Goal: Use online tool/utility: Utilize a website feature to perform a specific function

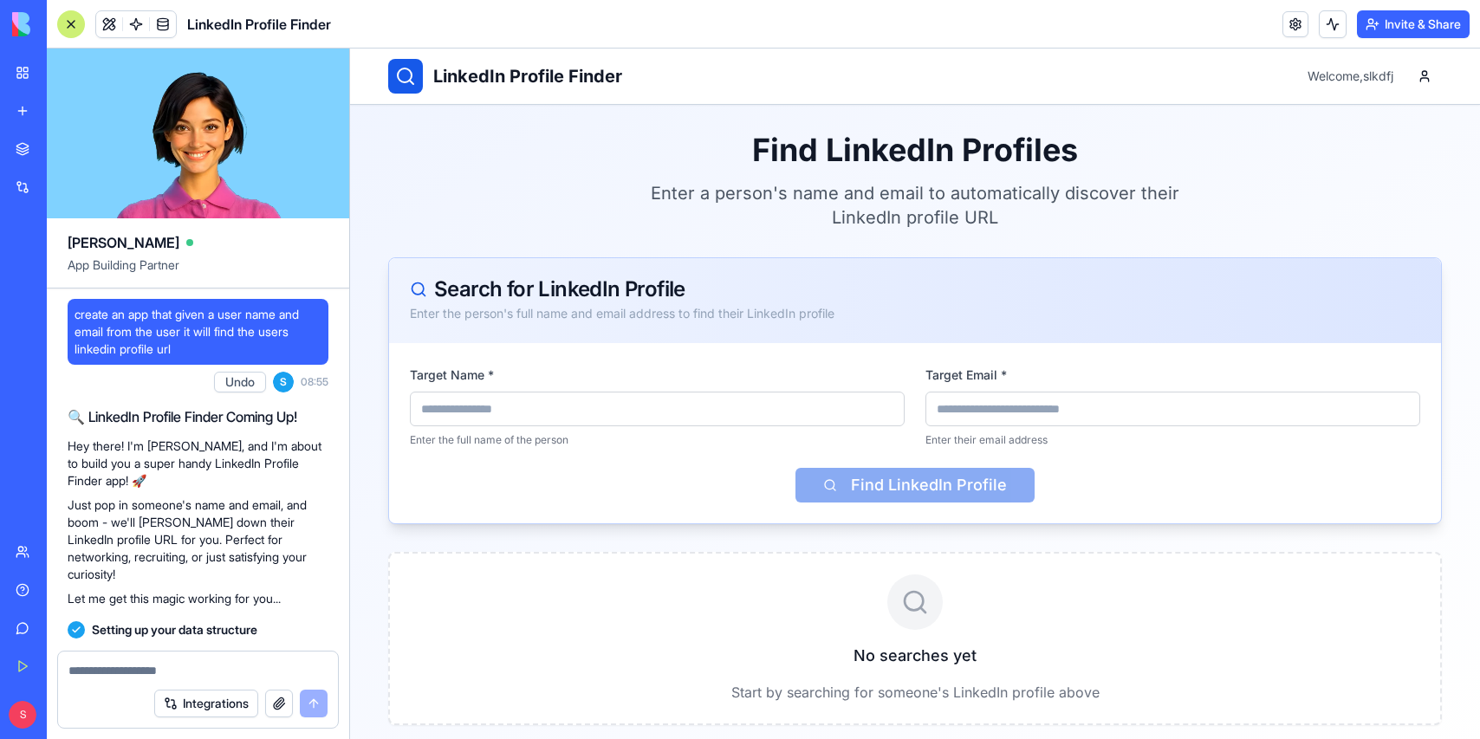
scroll to position [432, 0]
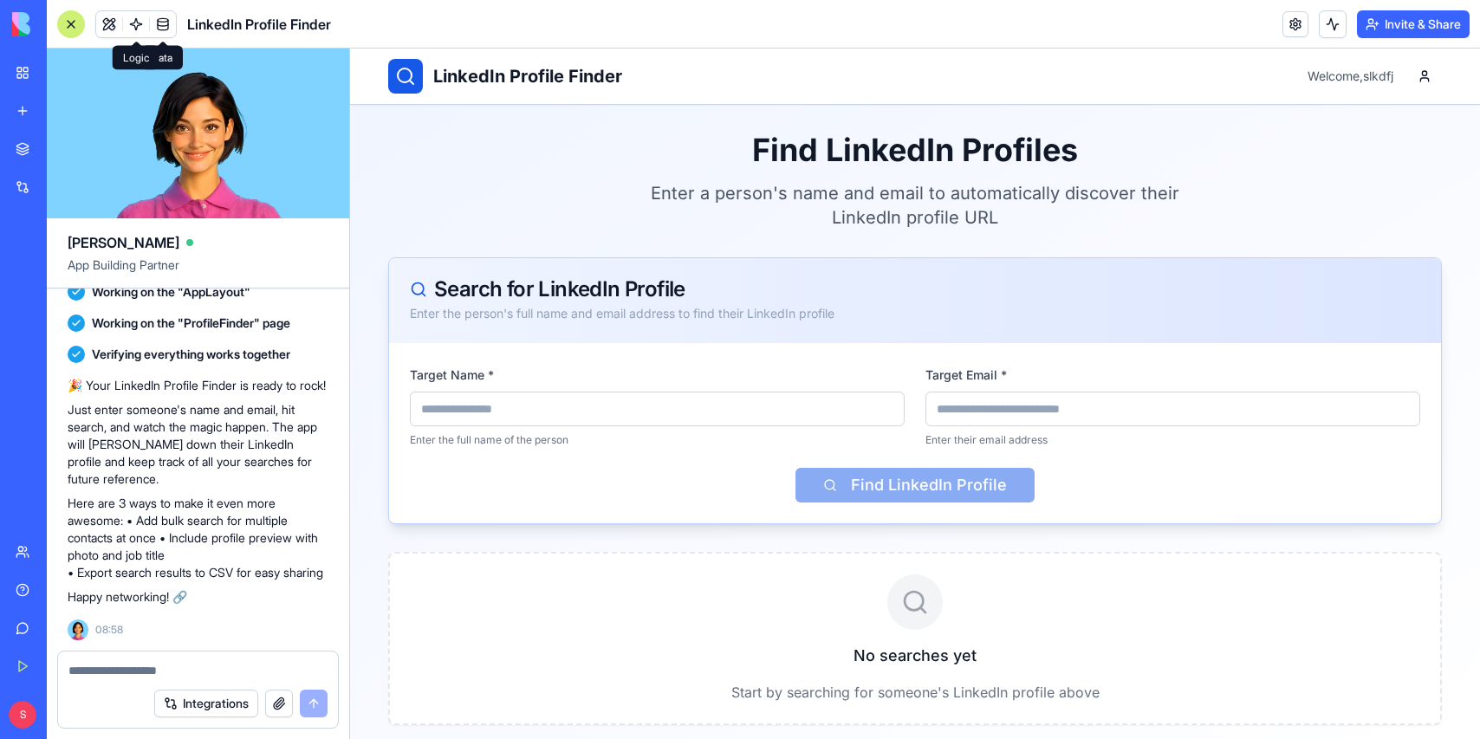
click at [131, 19] on span at bounding box center [136, 24] width 49 height 49
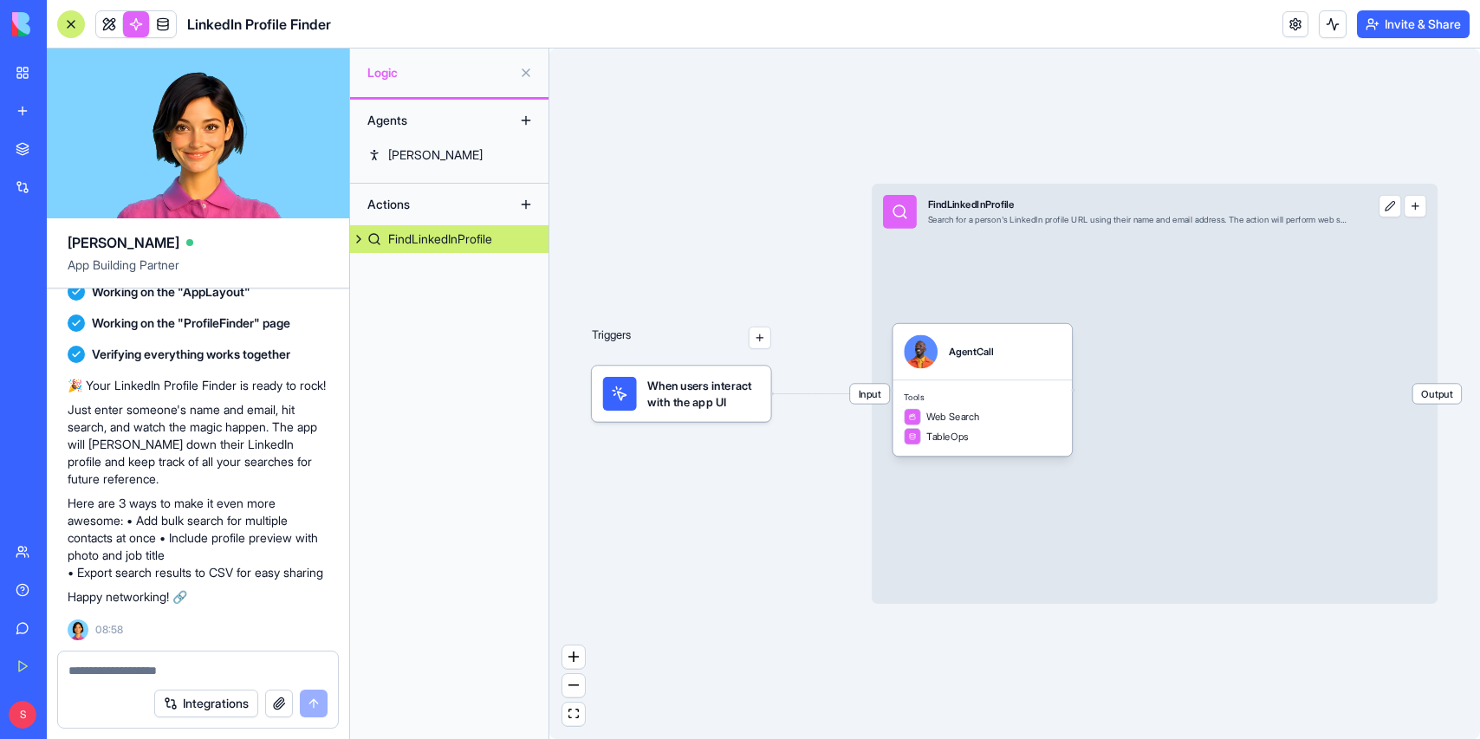
click at [411, 236] on div "FindLinkedInProfile" at bounding box center [440, 238] width 104 height 17
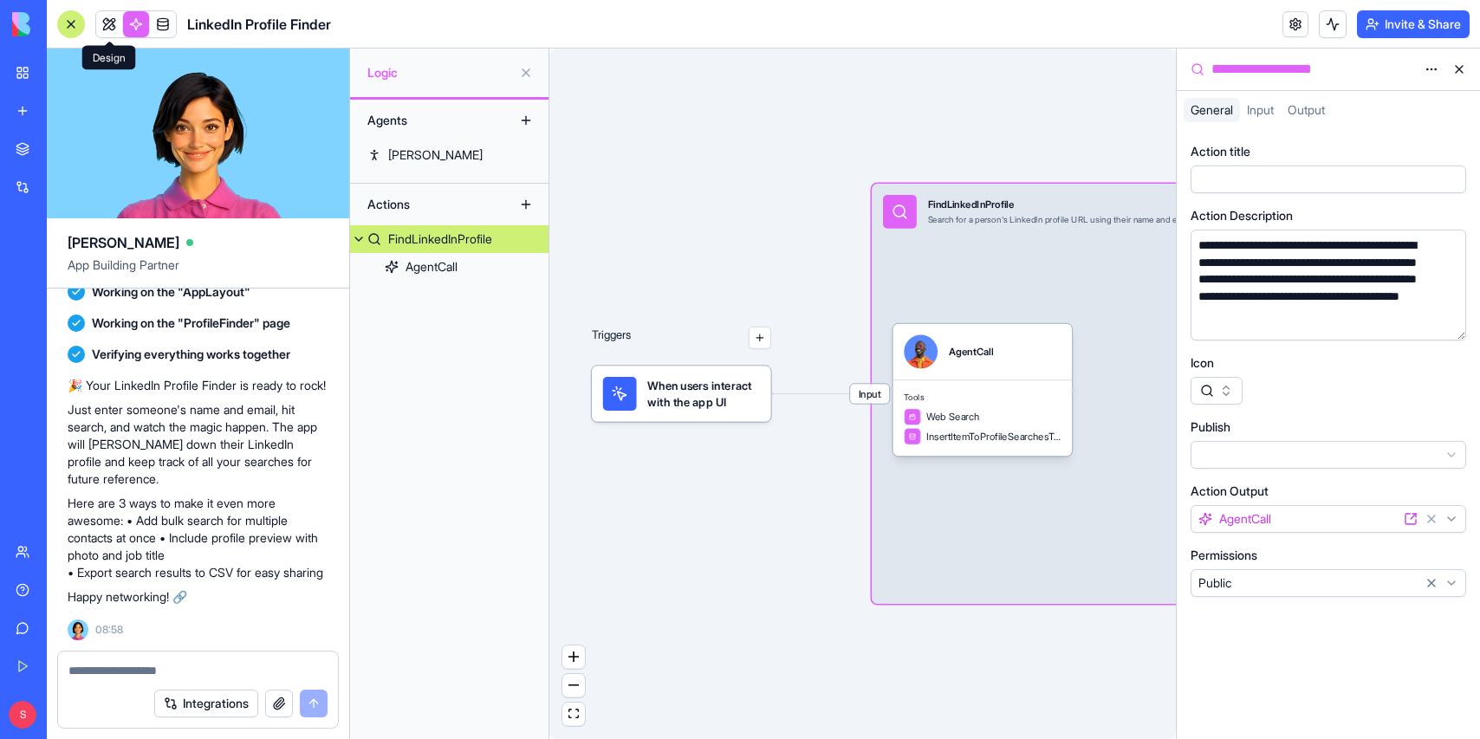
click at [107, 19] on link at bounding box center [109, 24] width 26 height 26
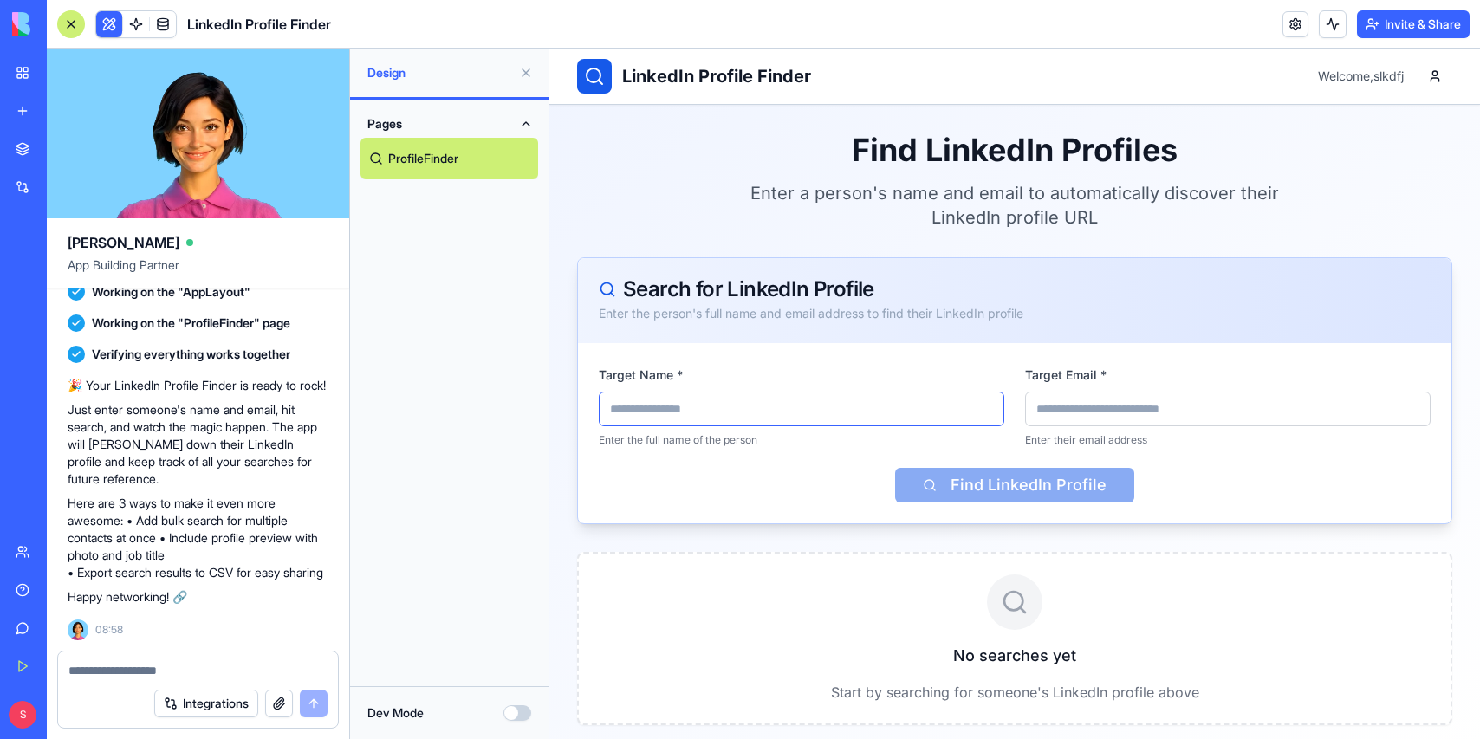
click at [677, 402] on input "Target Name *" at bounding box center [802, 409] width 406 height 35
type input "*"
type input "**********"
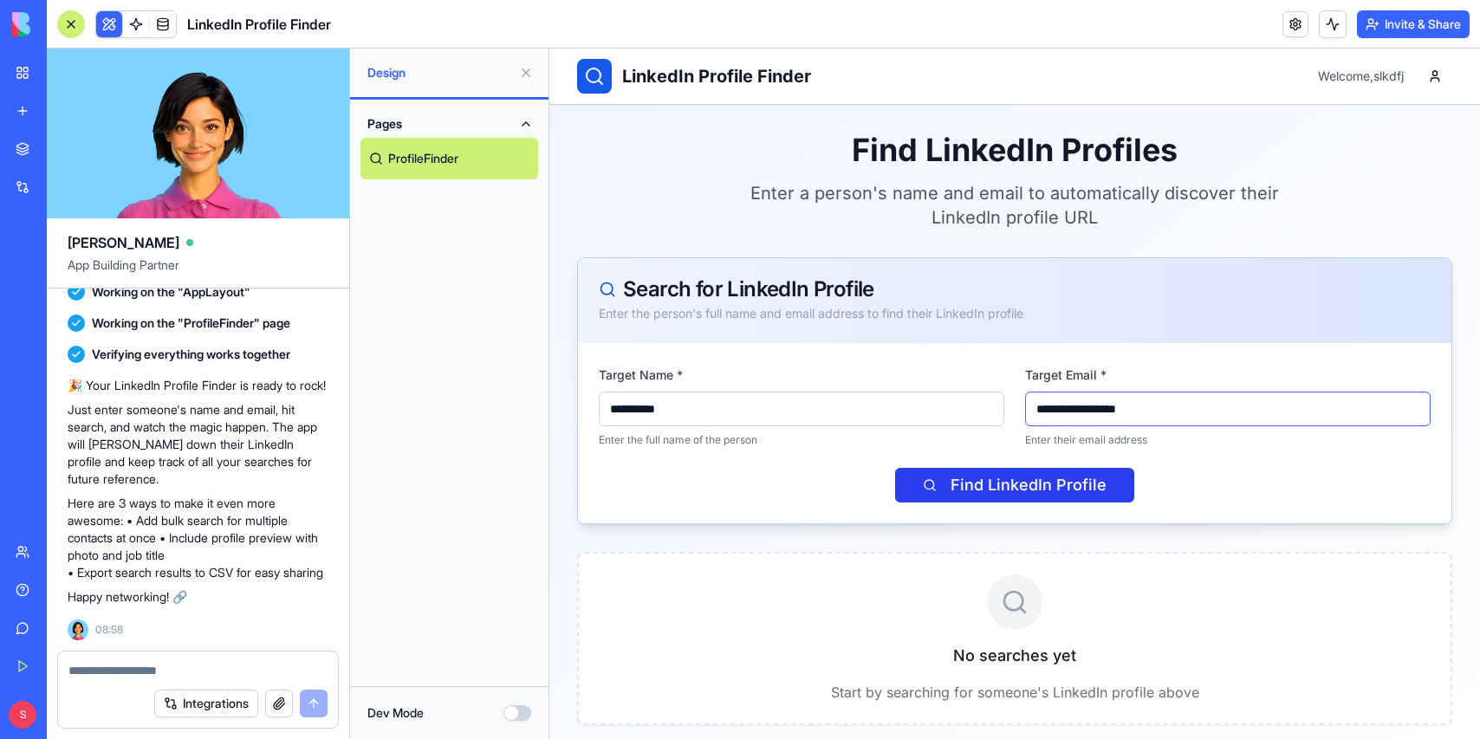
type input "**********"
click at [1062, 481] on button "Find LinkedIn Profile" at bounding box center [1014, 485] width 239 height 35
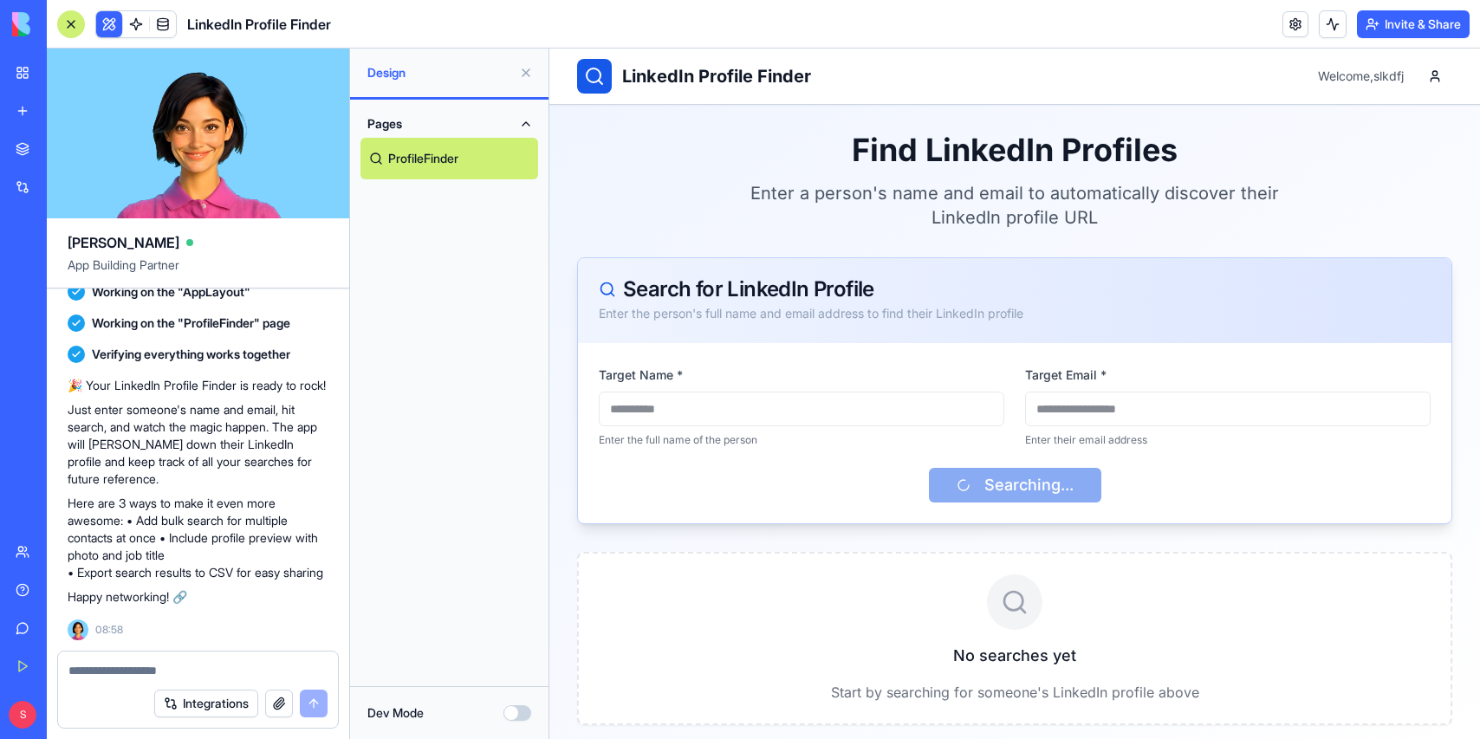
scroll to position [14, 0]
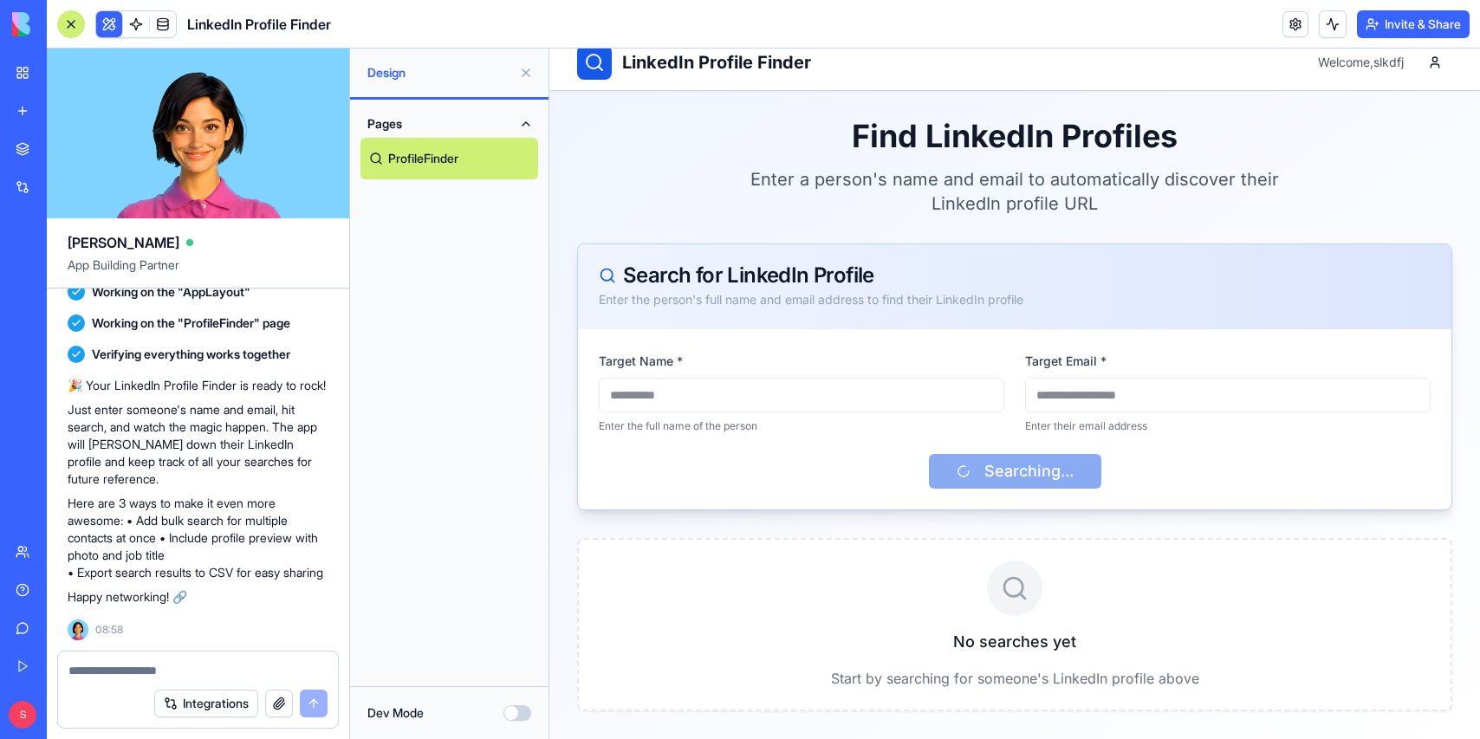
click at [131, 682] on div "Integrations" at bounding box center [198, 703] width 280 height 49
click at [137, 672] on textarea at bounding box center [197, 670] width 259 height 17
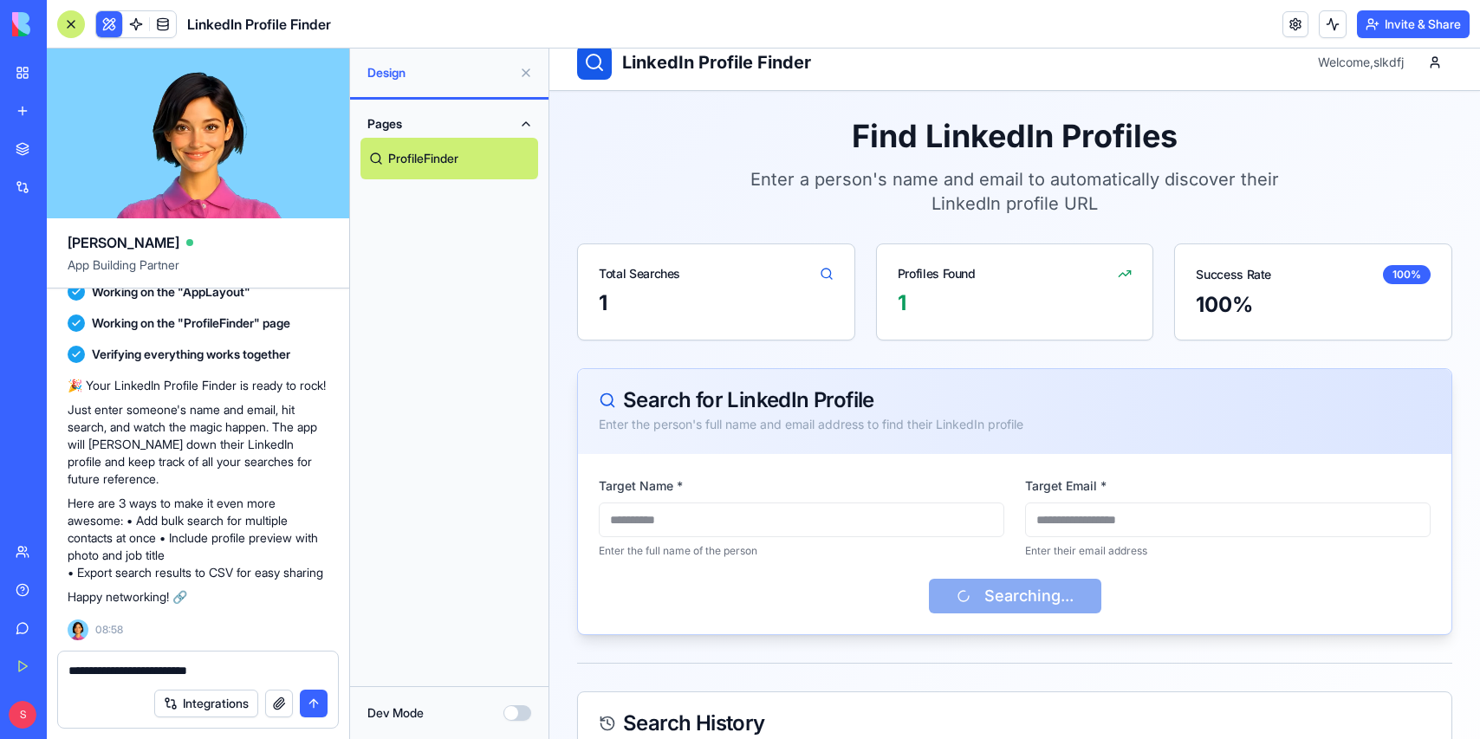
scroll to position [204, 0]
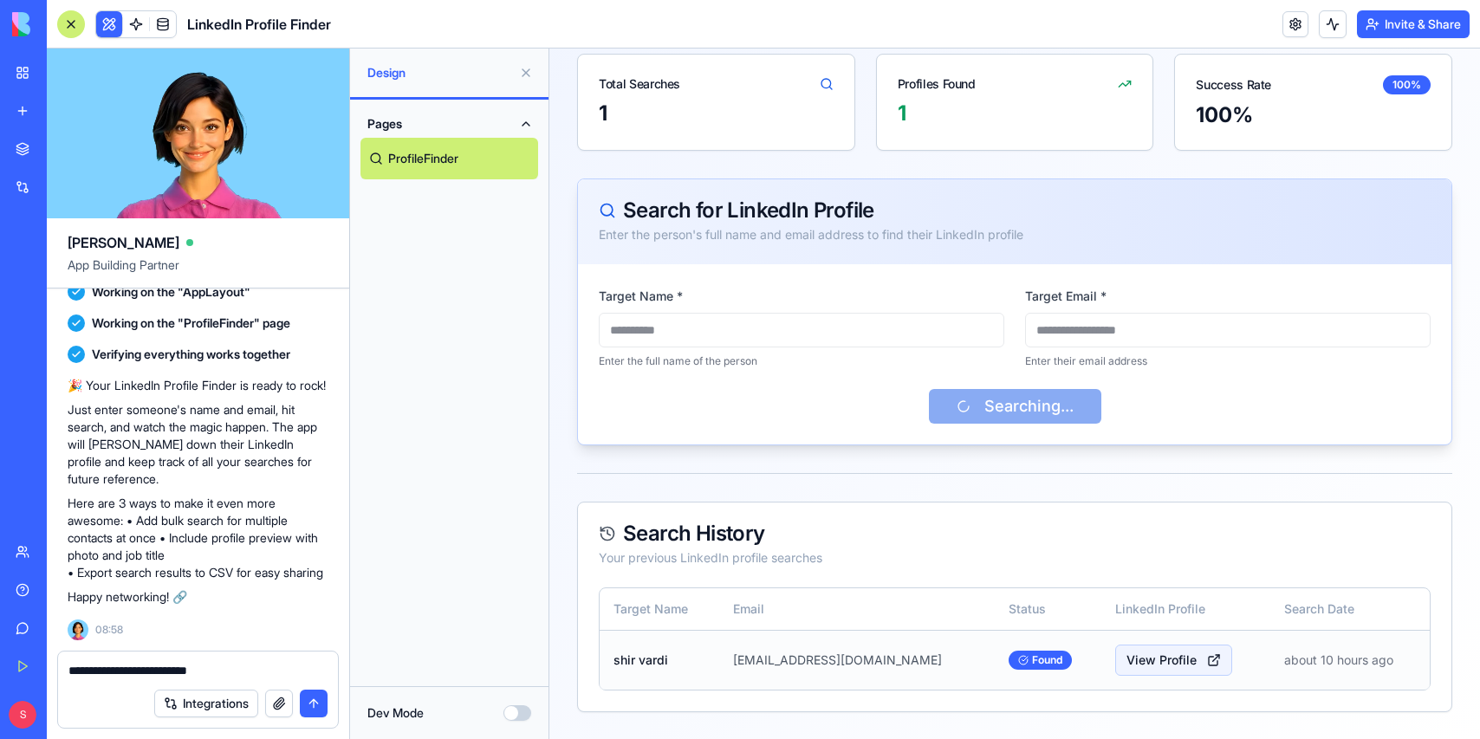
click at [1144, 663] on span "View Profile" at bounding box center [1161, 660] width 70 height 17
click at [255, 665] on textarea "**********" at bounding box center [197, 670] width 259 height 17
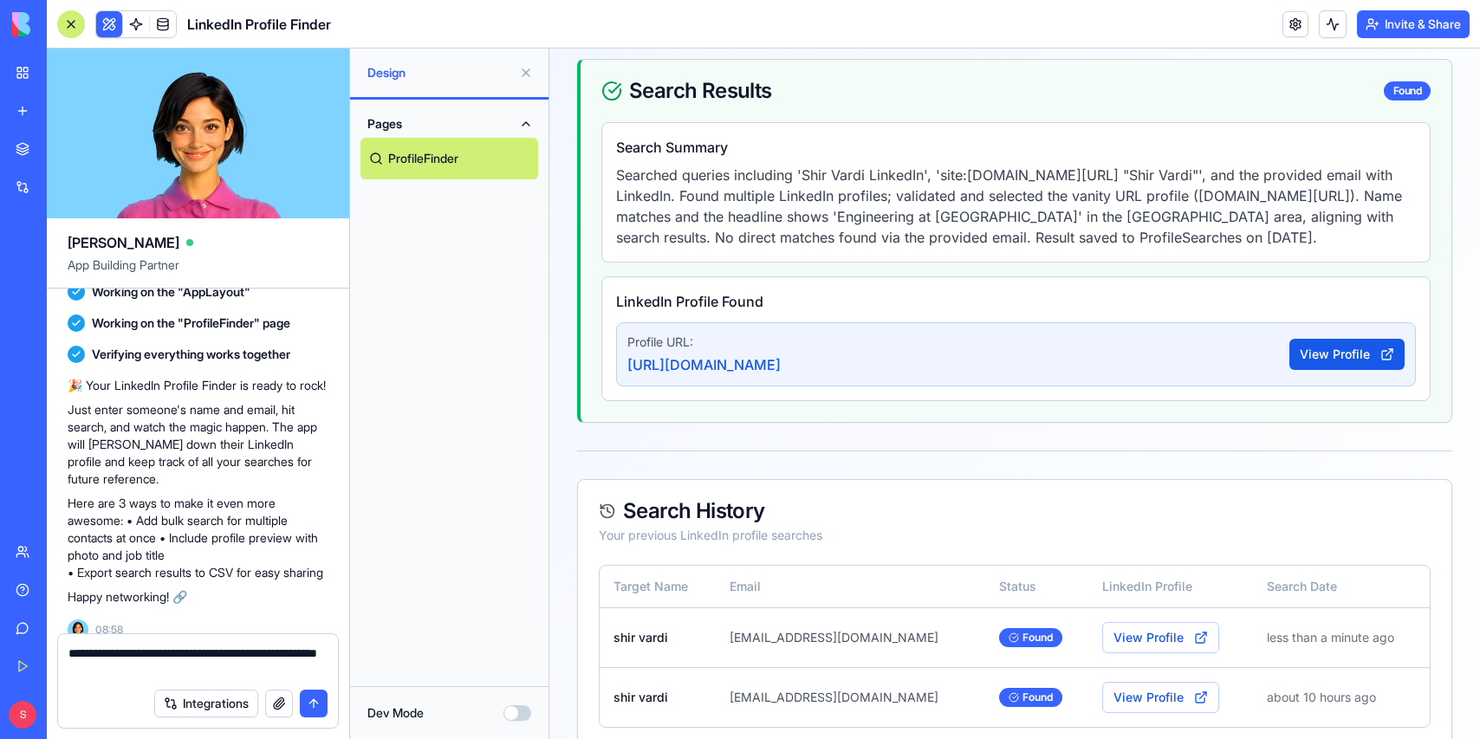
scroll to position [684, 0]
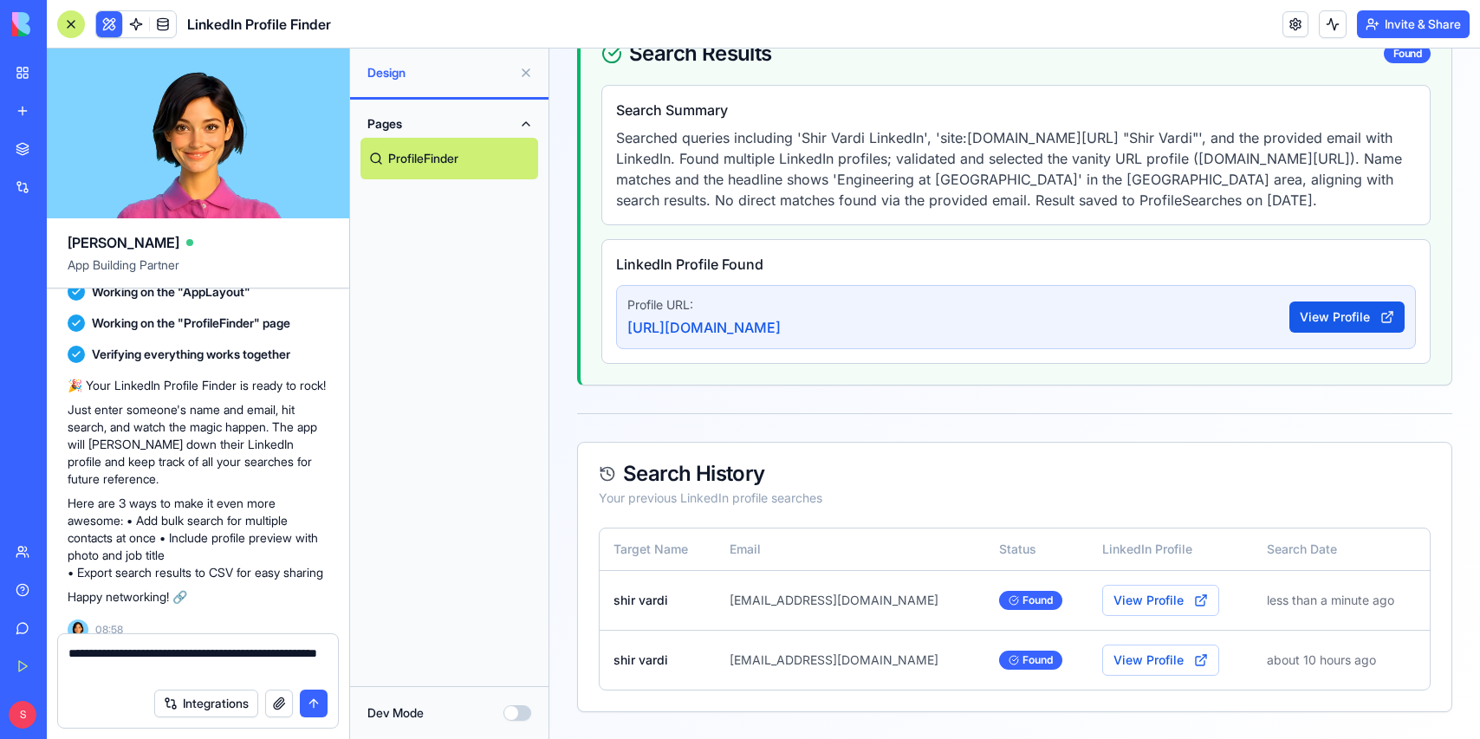
type textarea "**********"
click at [217, 700] on button "Integrations" at bounding box center [206, 704] width 104 height 28
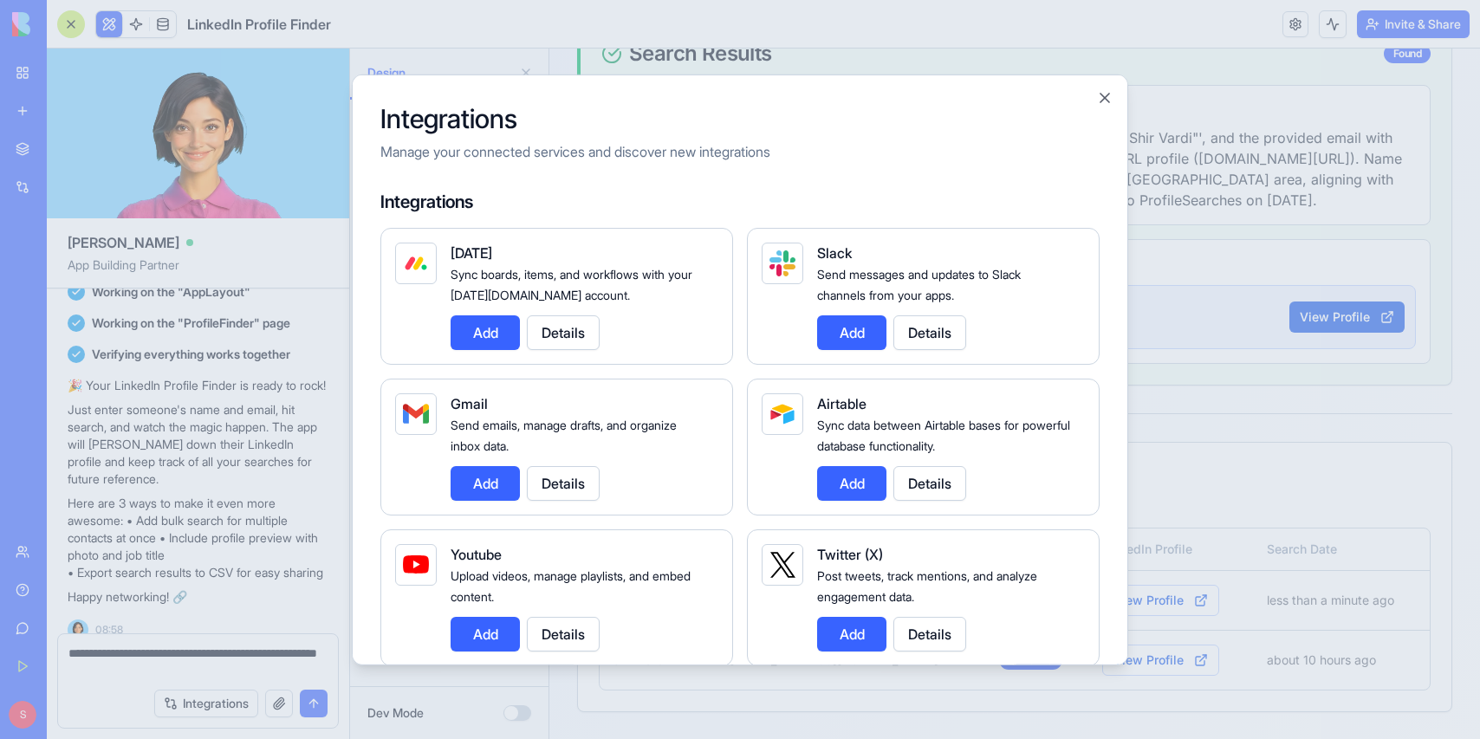
click at [490, 477] on button "Add" at bounding box center [485, 482] width 69 height 35
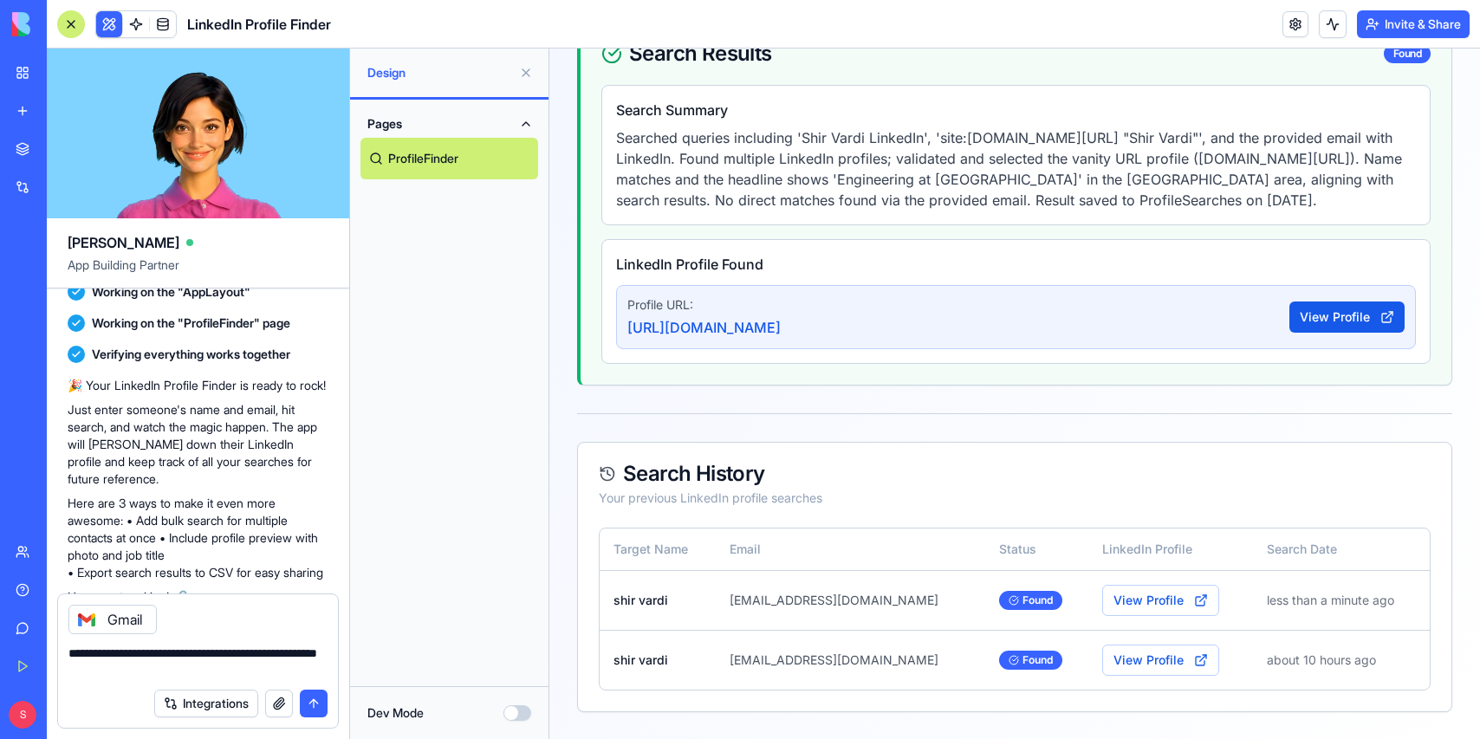
click at [318, 704] on button "submit" at bounding box center [314, 704] width 28 height 28
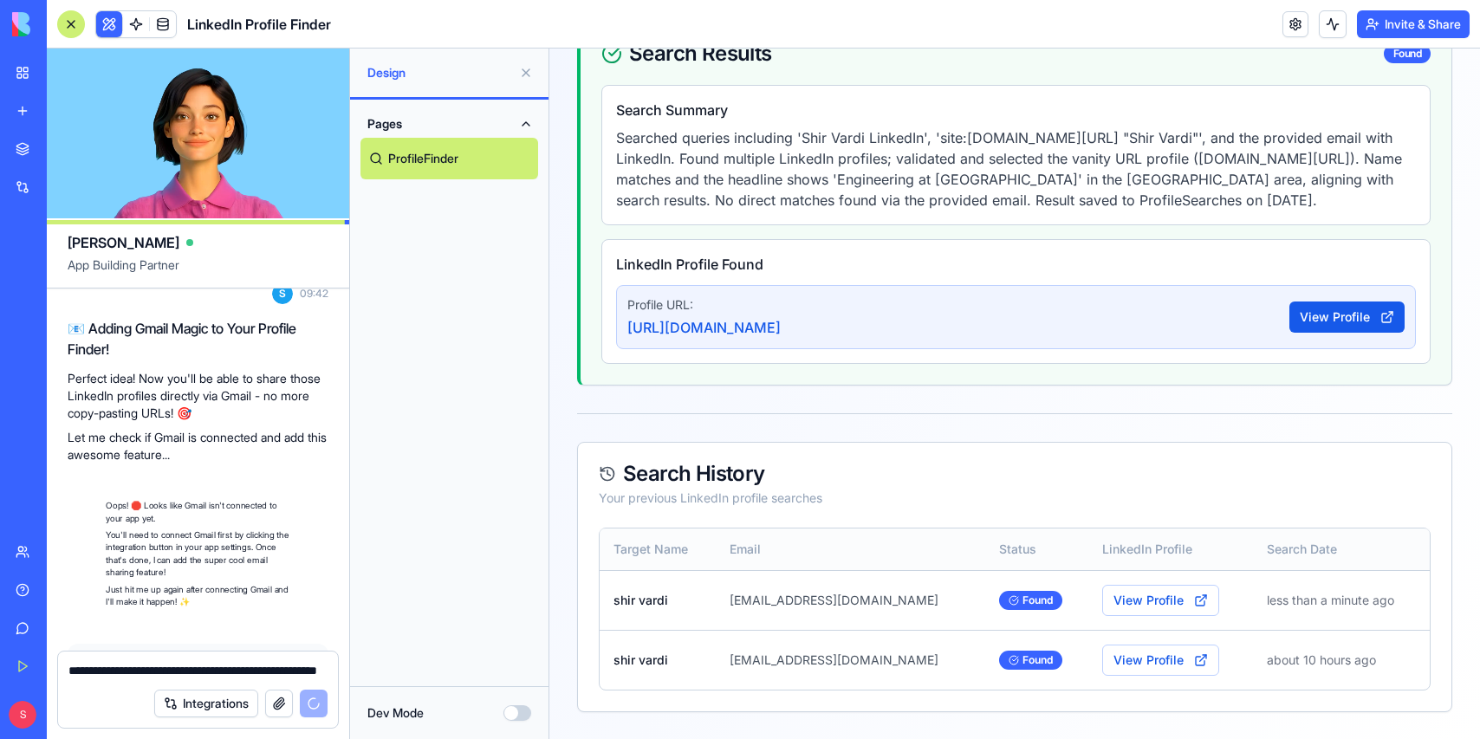
scroll to position [1017, 0]
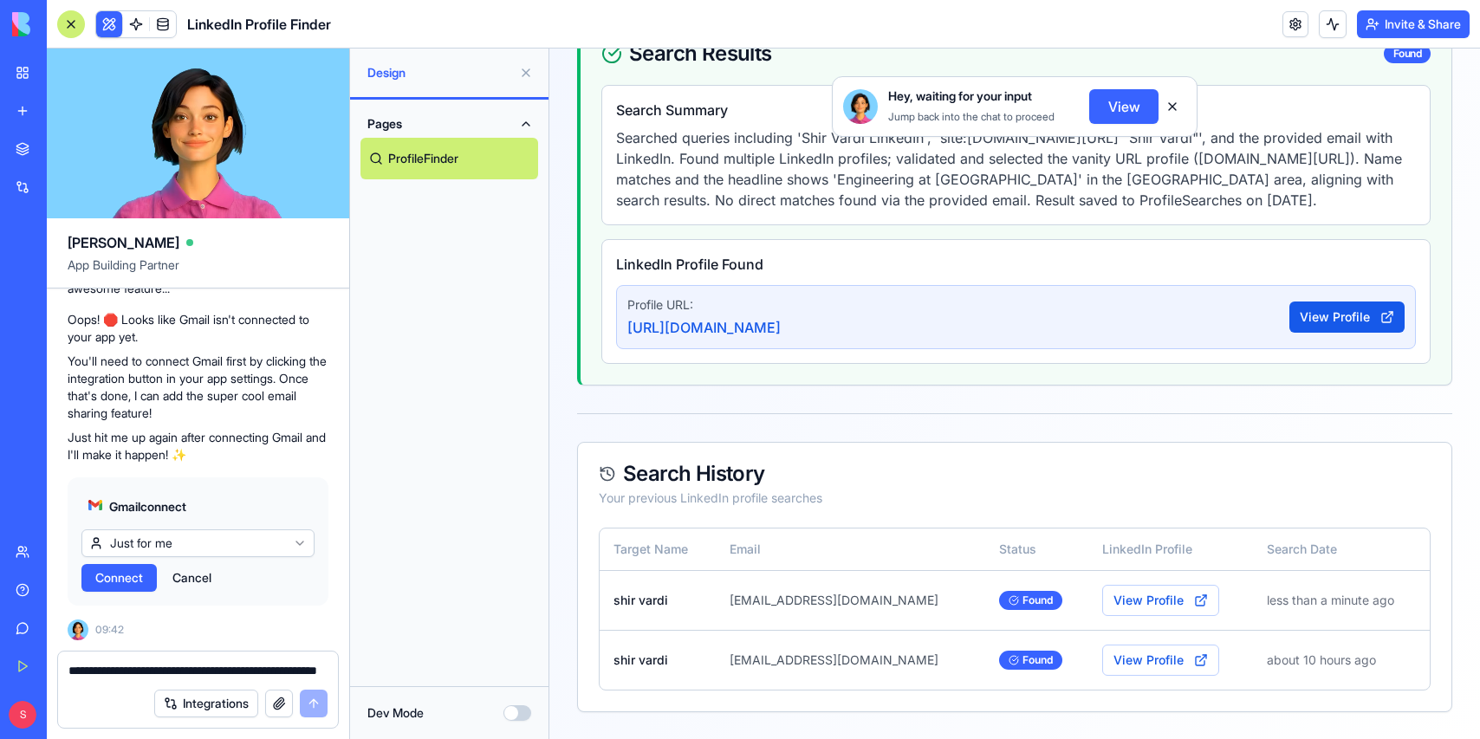
click at [122, 577] on span "Connect" at bounding box center [119, 577] width 48 height 17
click at [391, 438] on div "Pages ProfileFinder" at bounding box center [449, 393] width 198 height 587
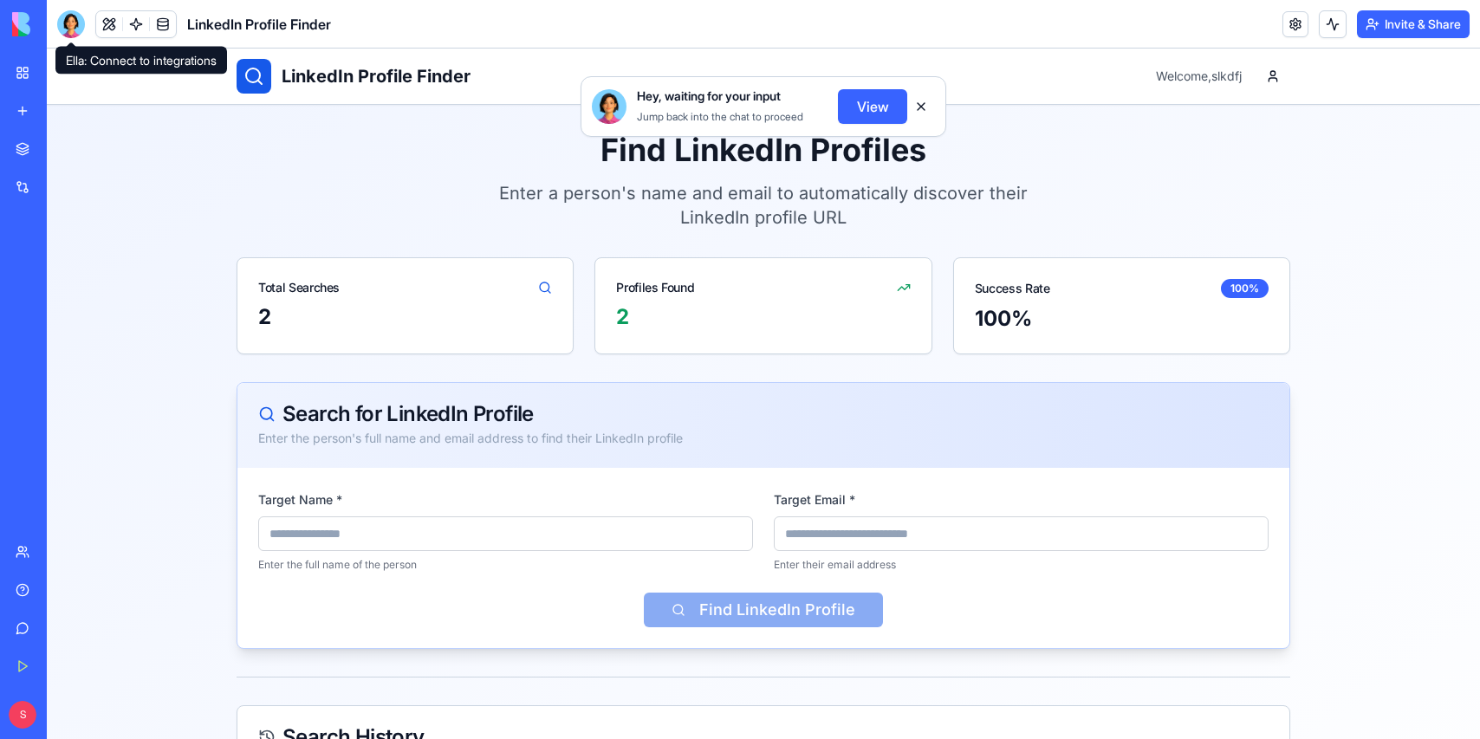
click at [73, 21] on div at bounding box center [71, 24] width 28 height 28
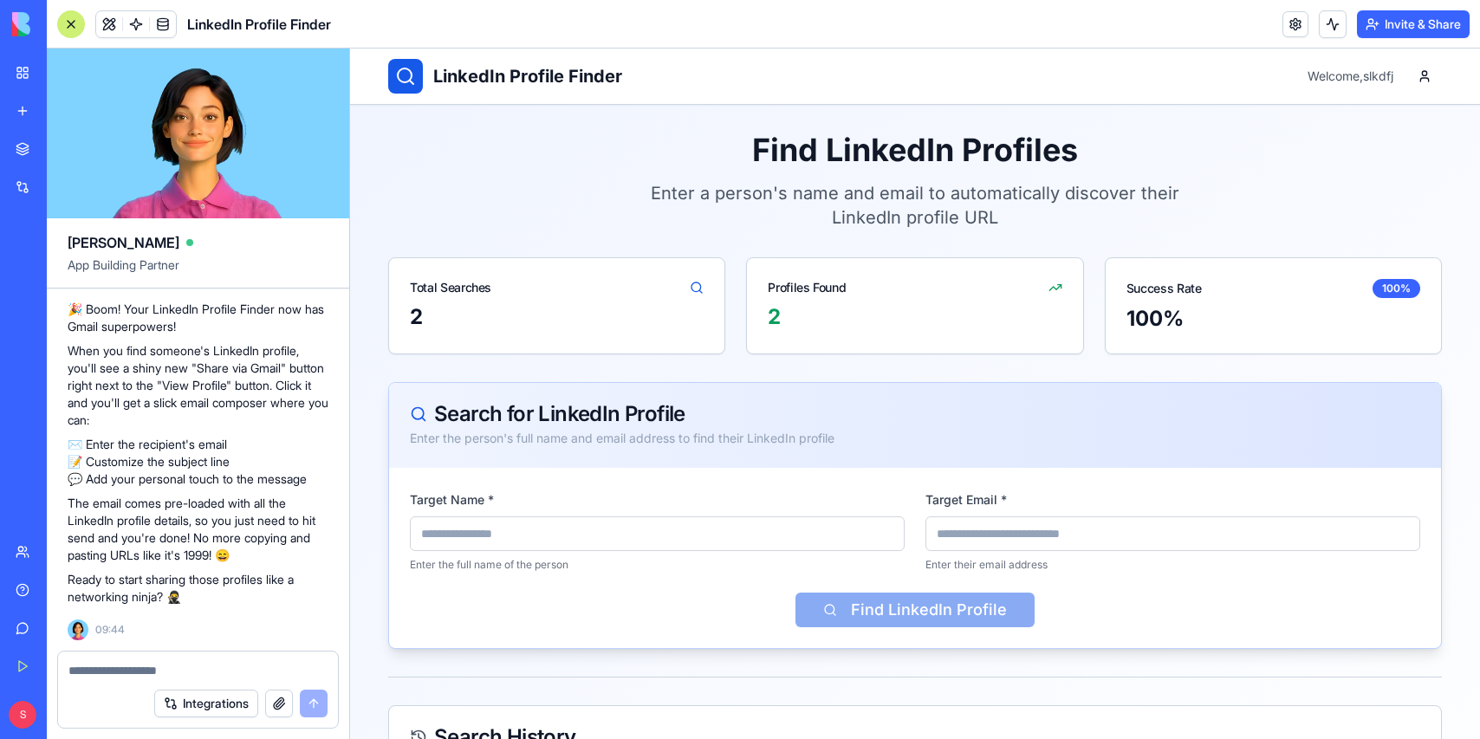
click at [528, 193] on div "Find LinkedIn Profiles Enter a person's name and email to automatically discove…" at bounding box center [915, 181] width 1054 height 97
click at [114, 26] on span at bounding box center [136, 24] width 49 height 49
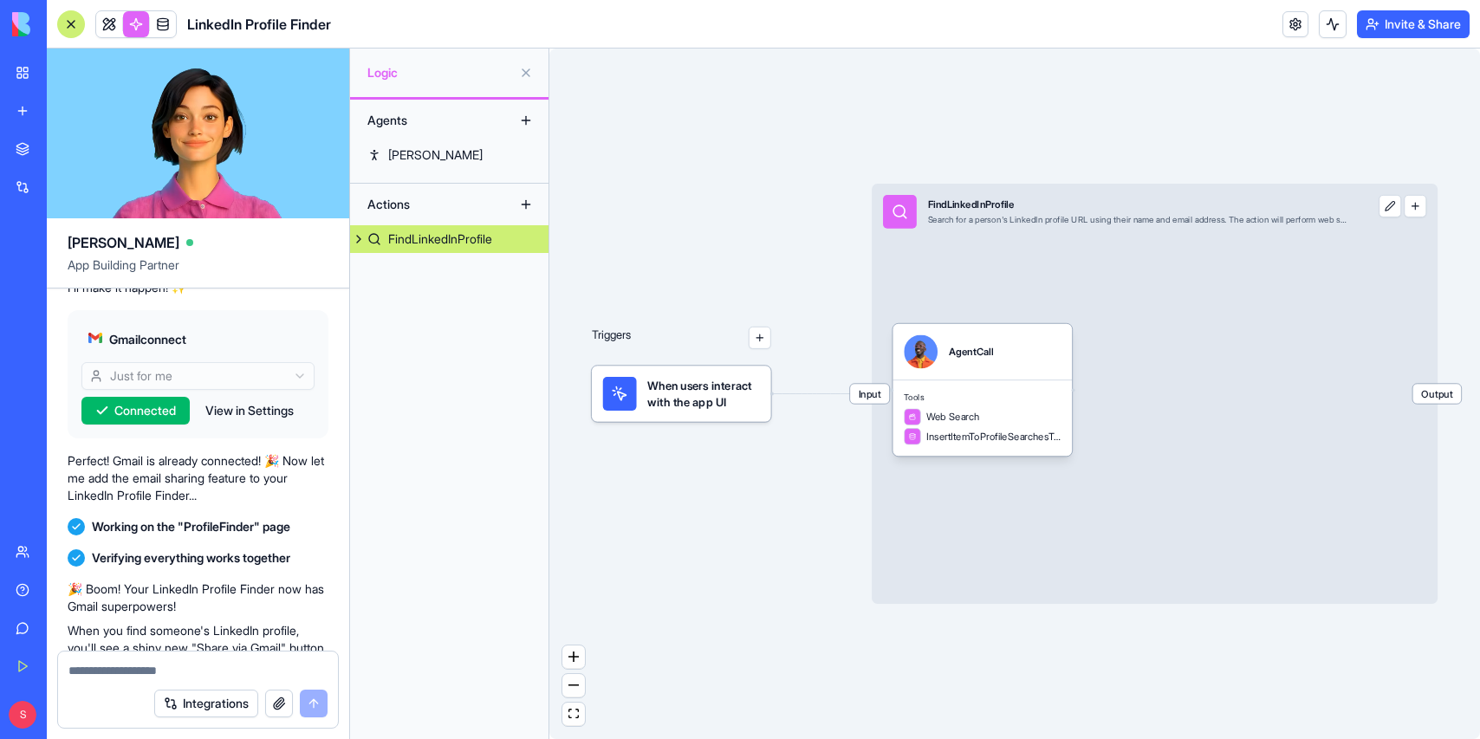
scroll to position [1183, 0]
click at [110, 29] on link at bounding box center [109, 24] width 26 height 26
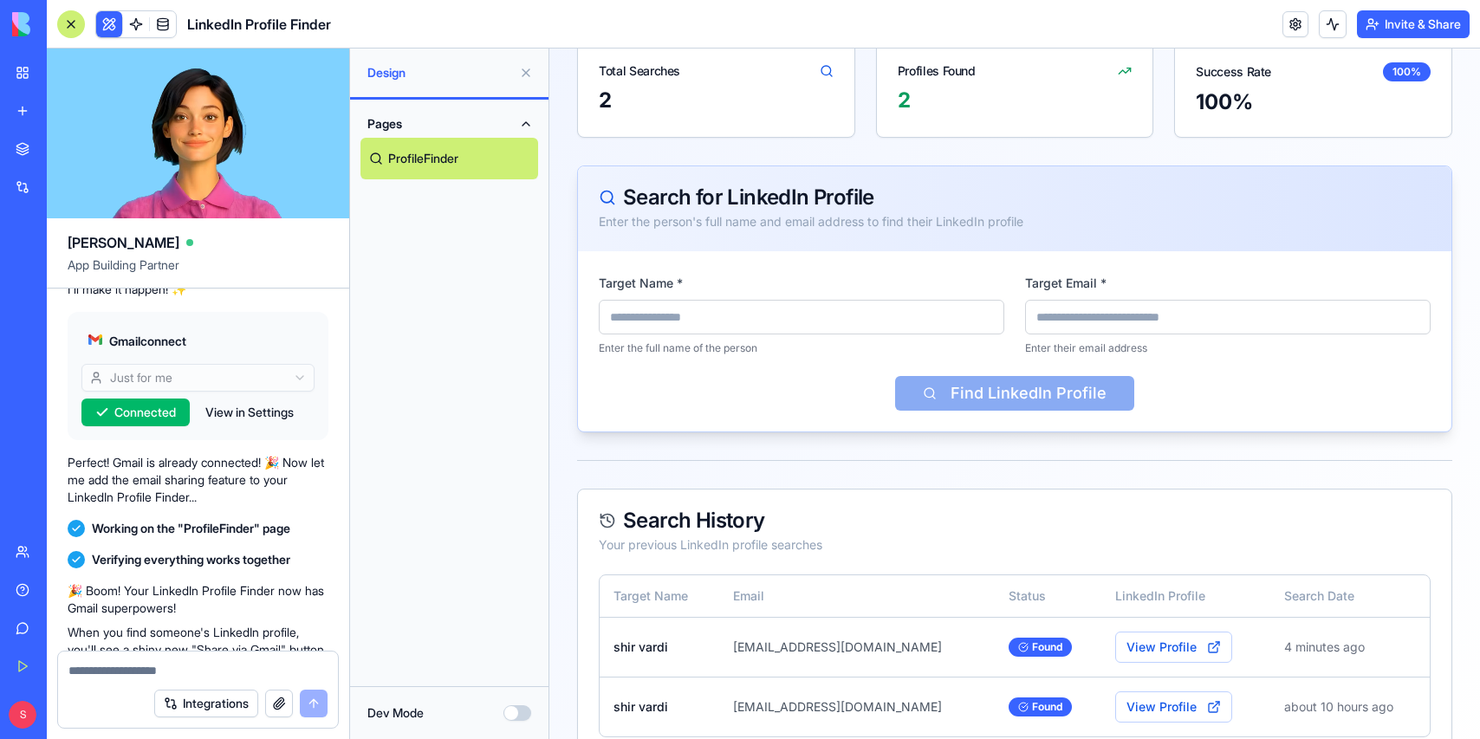
scroll to position [263, 0]
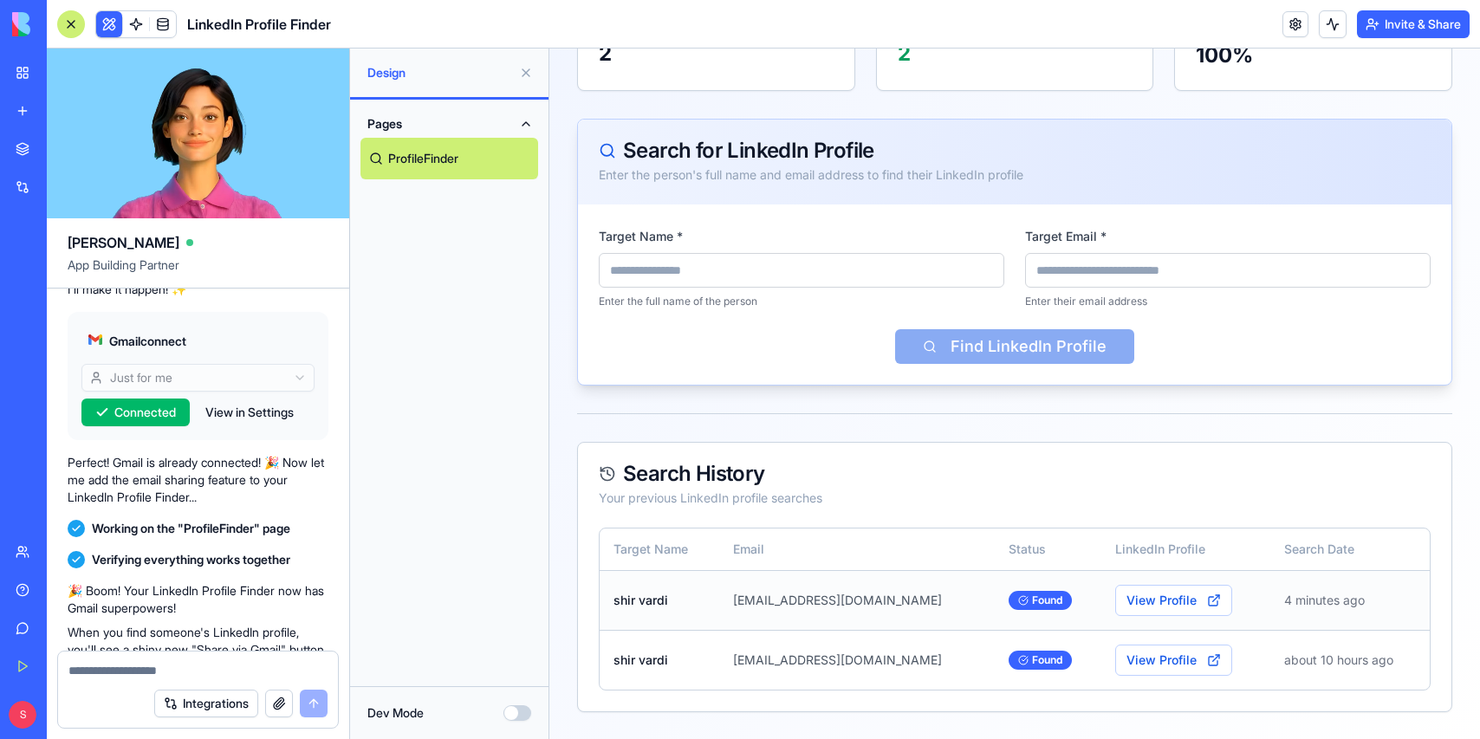
click at [1391, 591] on td "4 minutes ago" at bounding box center [1349, 600] width 159 height 60
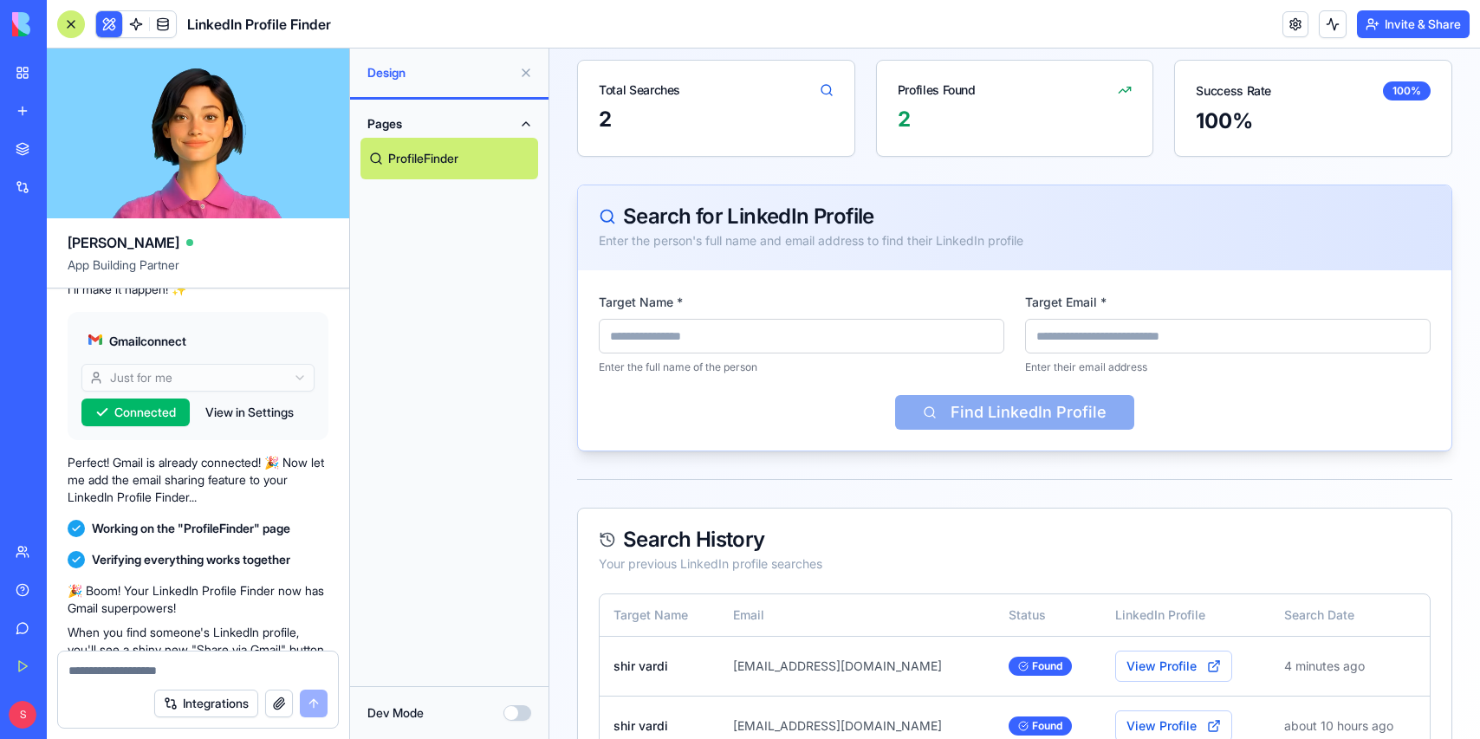
scroll to position [191, 0]
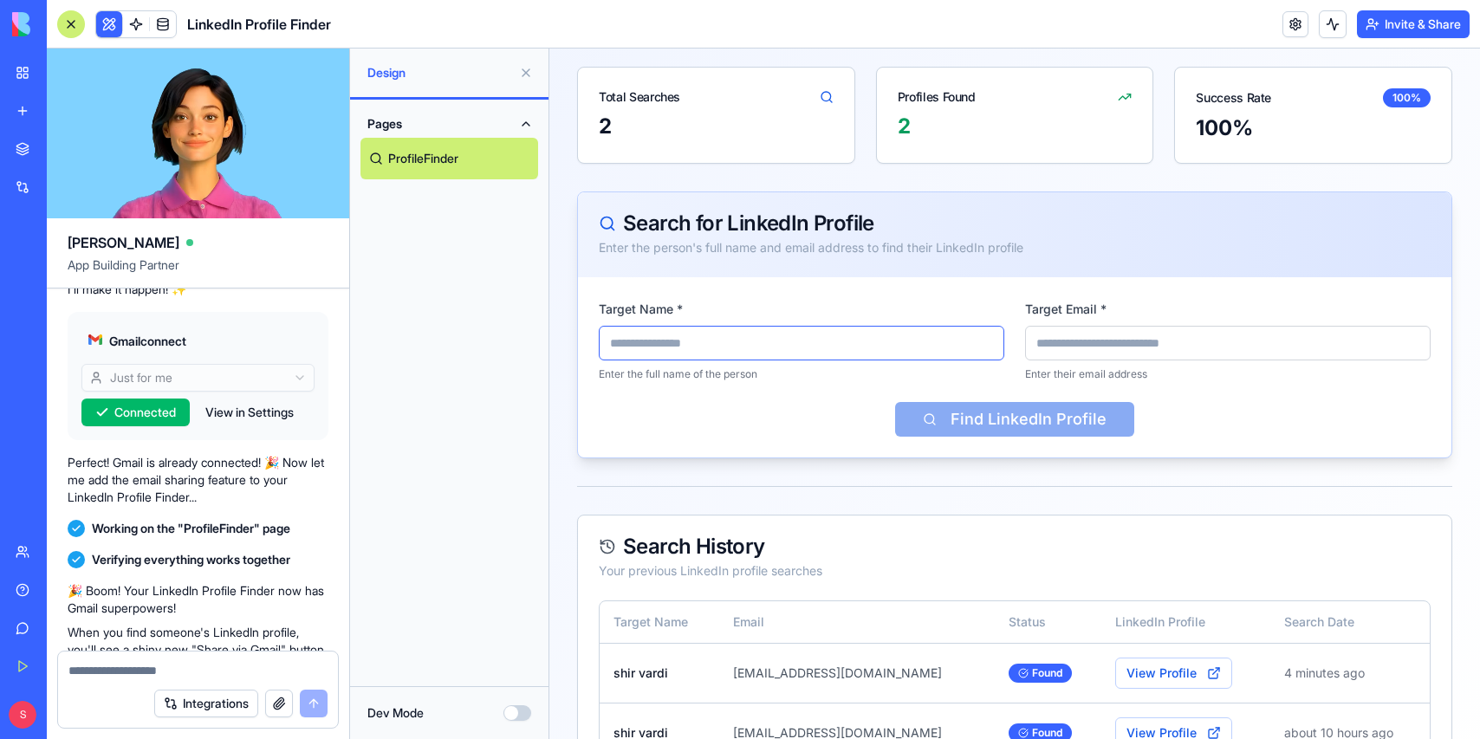
click at [704, 346] on input "Target Name *" at bounding box center [802, 343] width 406 height 35
type input "**********"
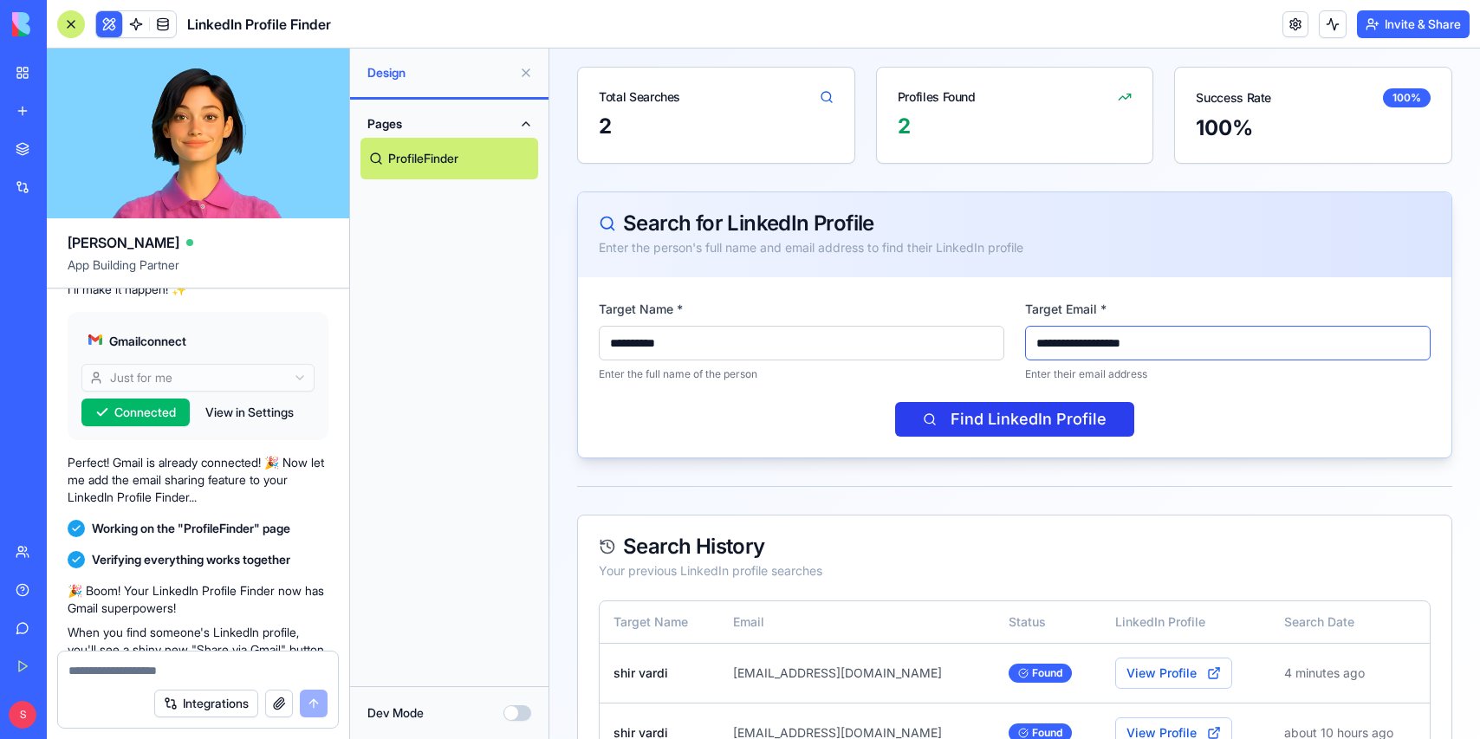
type input "**********"
click at [1025, 425] on button "Find LinkedIn Profile" at bounding box center [1014, 419] width 239 height 35
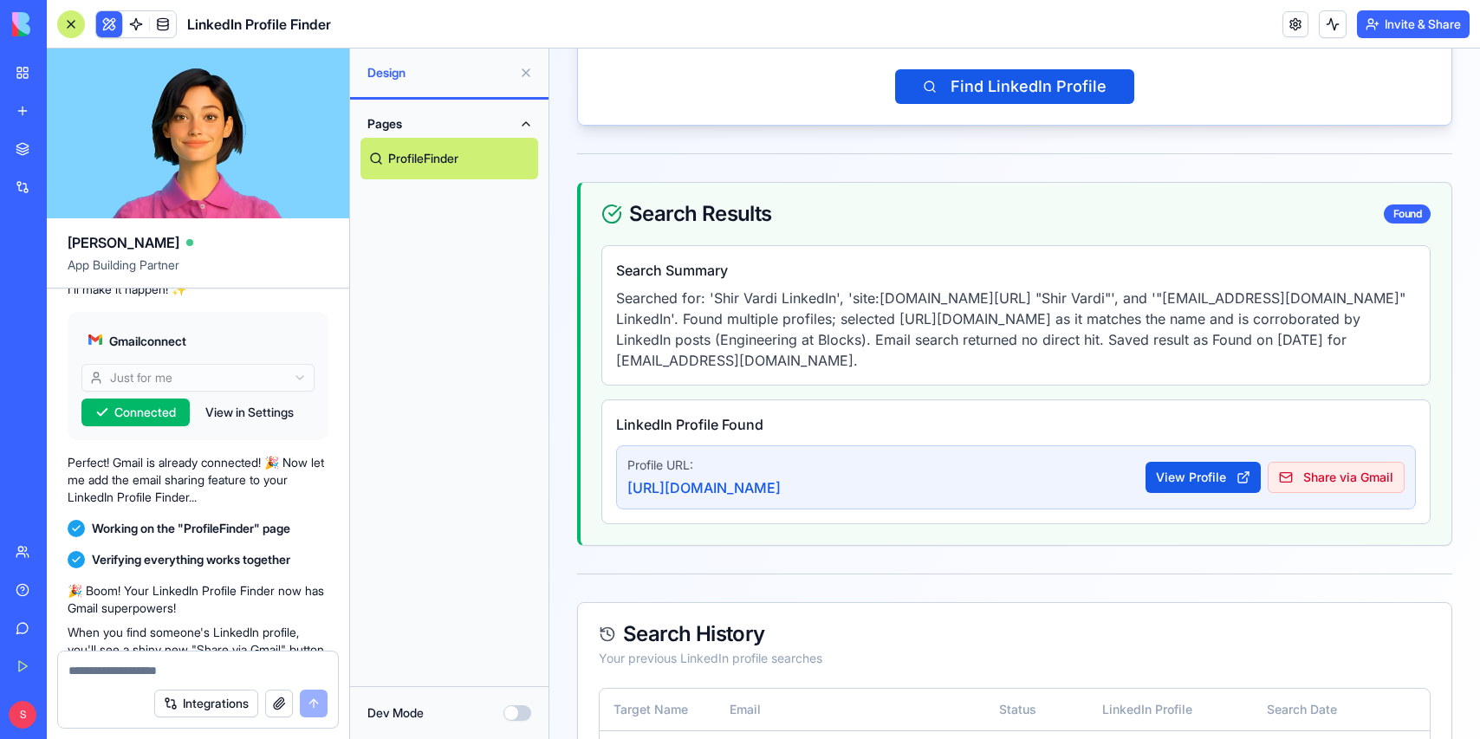
scroll to position [646, 0]
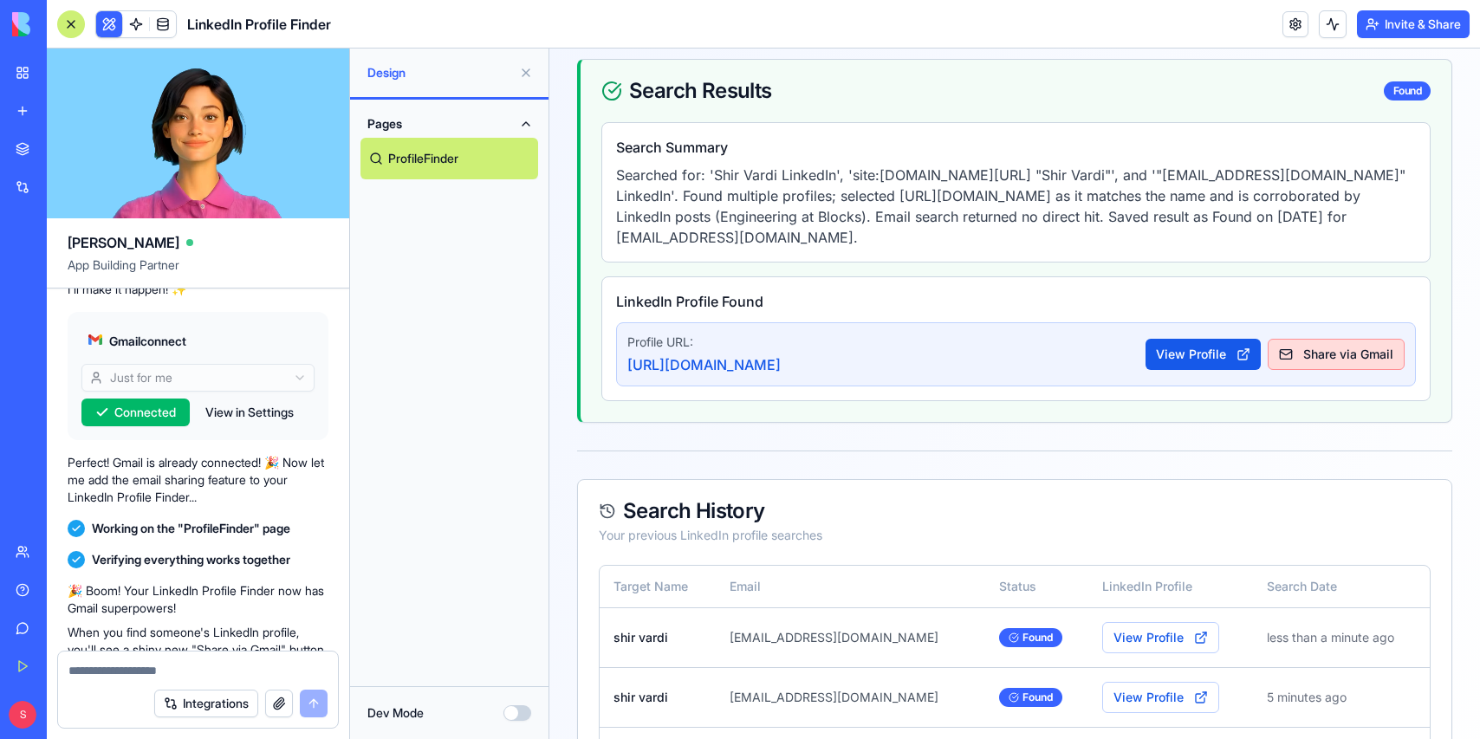
click at [1314, 355] on button "Share via Gmail" at bounding box center [1336, 354] width 137 height 31
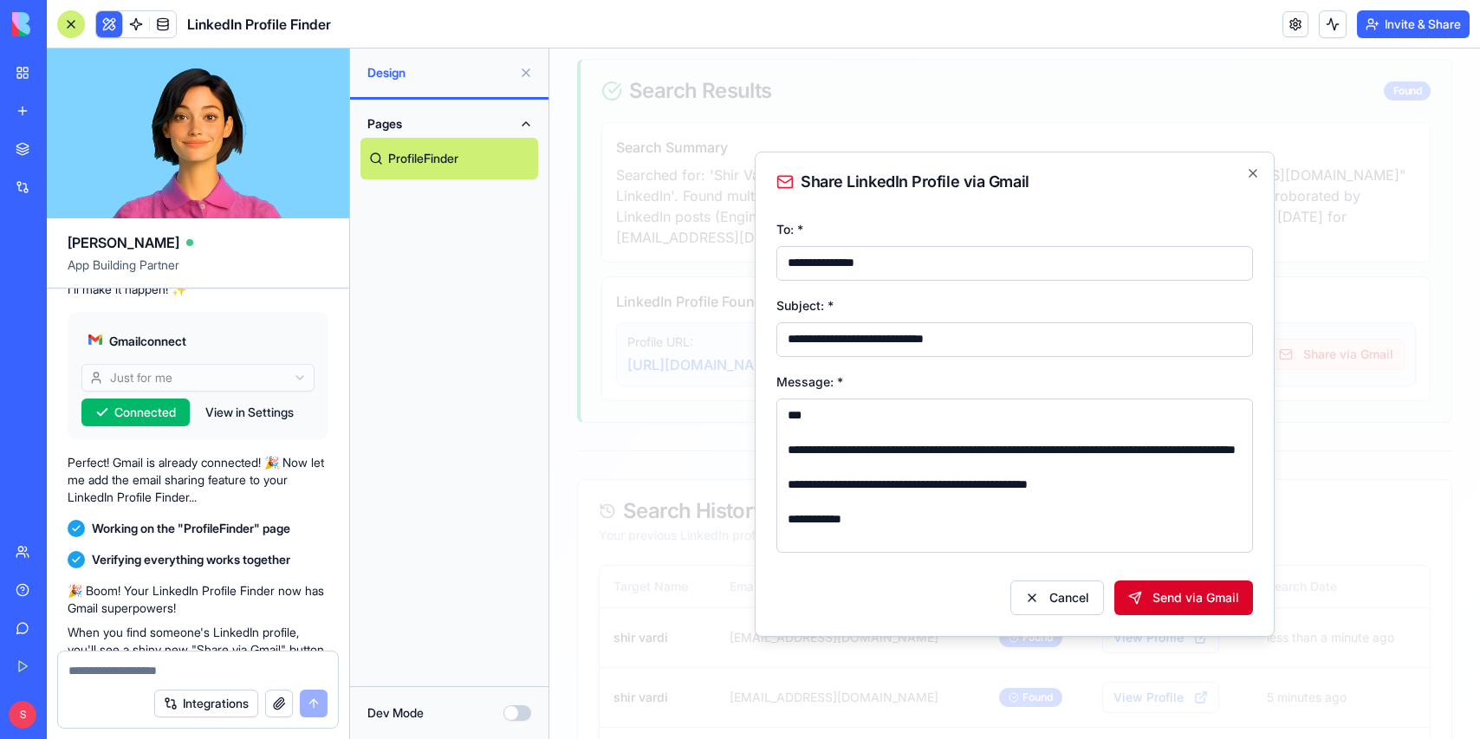
type input "**********"
click at [1165, 589] on button "Send via Gmail" at bounding box center [1183, 598] width 139 height 35
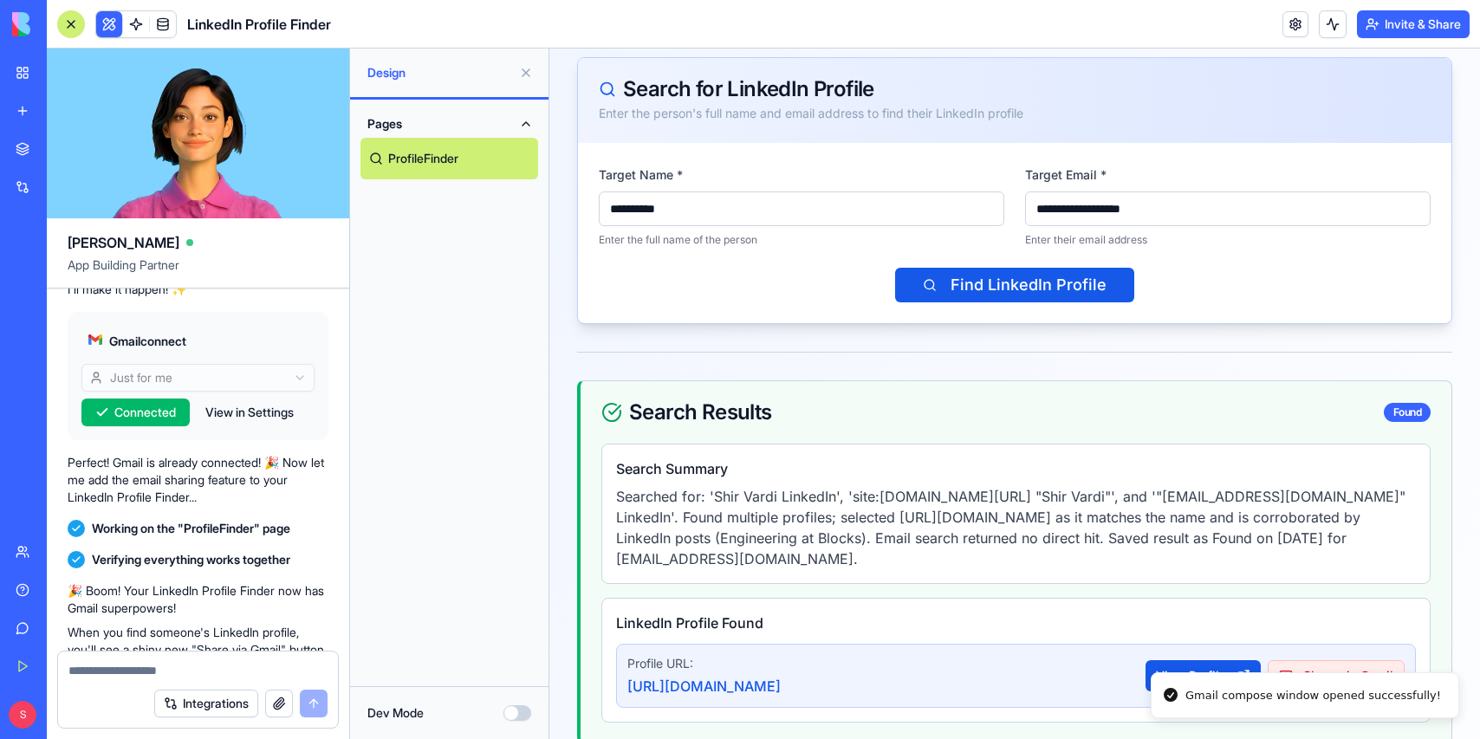
scroll to position [247, 0]
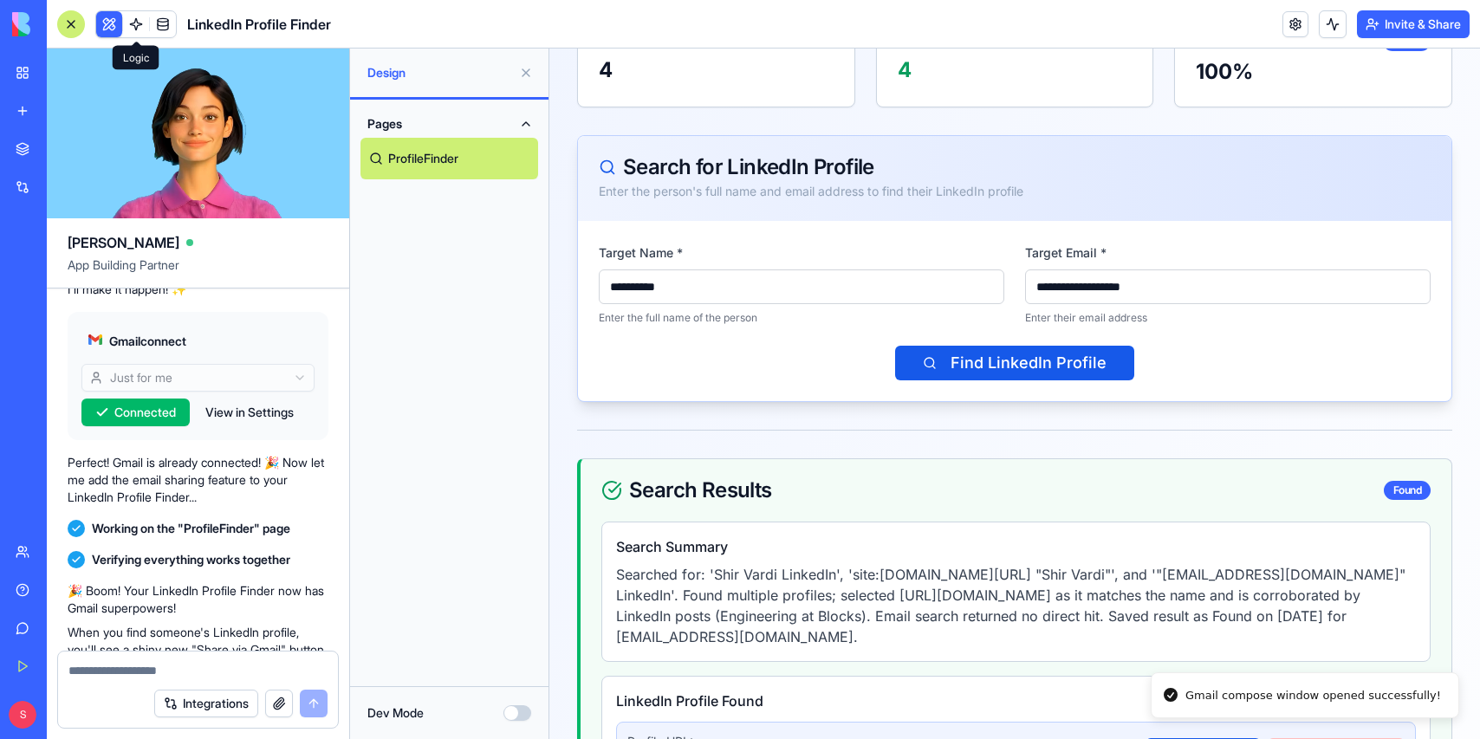
click at [140, 22] on link at bounding box center [136, 24] width 26 height 26
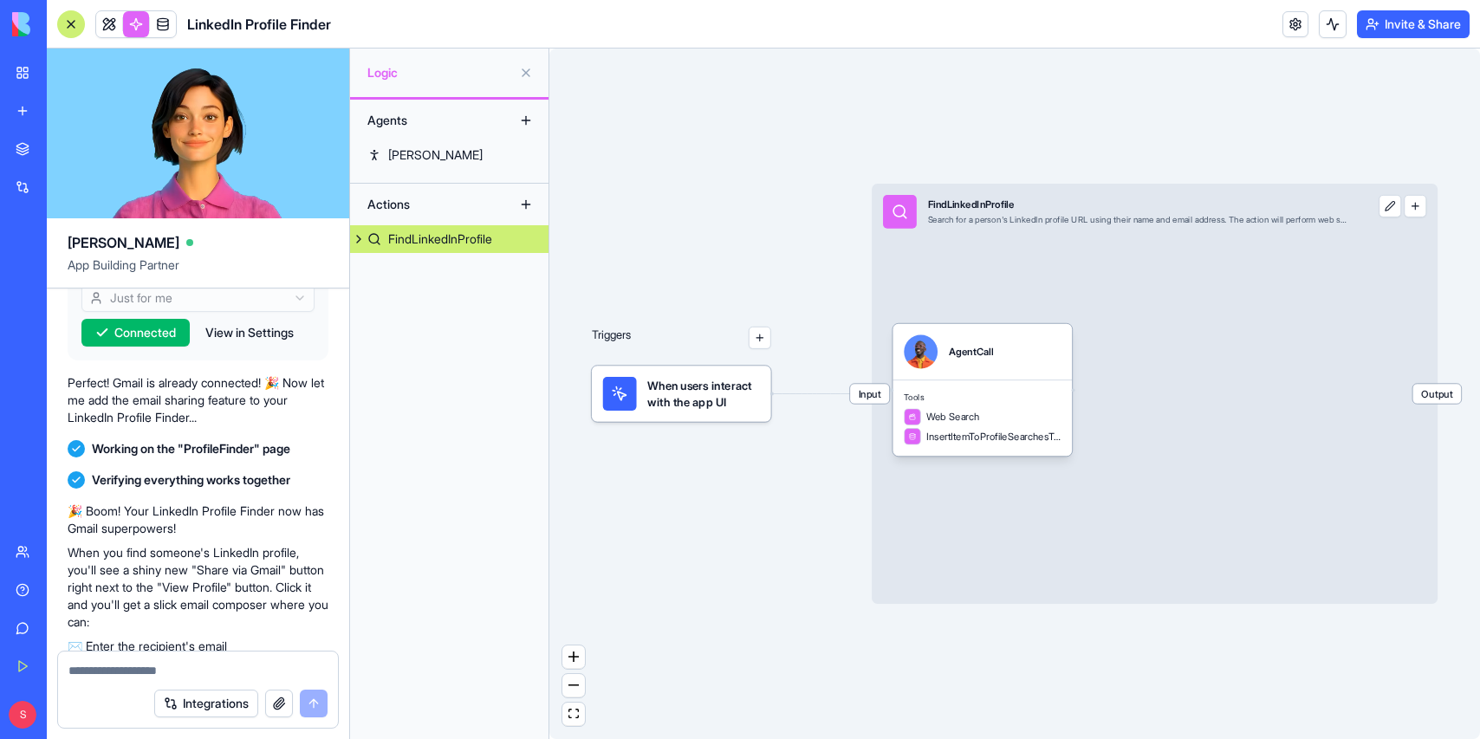
scroll to position [1289, 0]
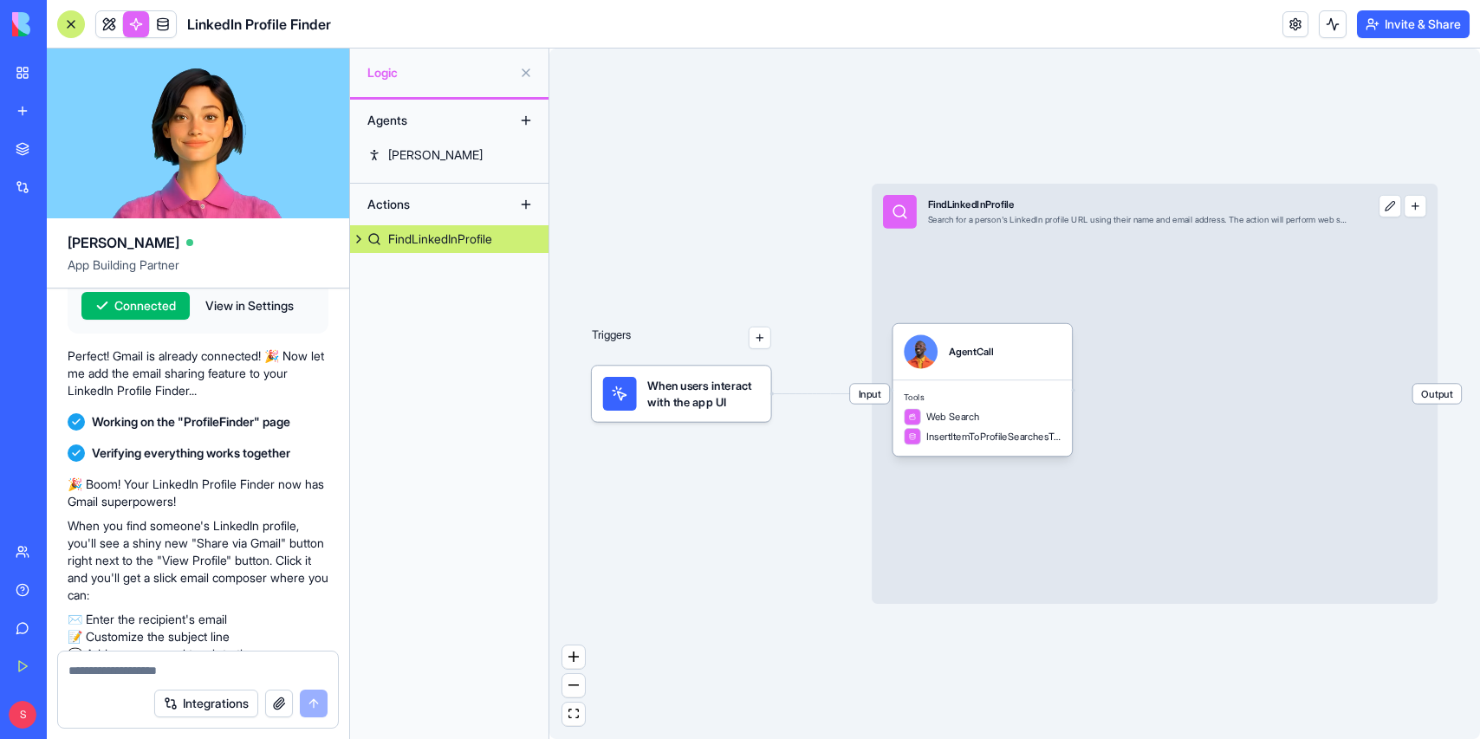
click at [107, 669] on textarea at bounding box center [197, 670] width 259 height 17
type textarea "**********"
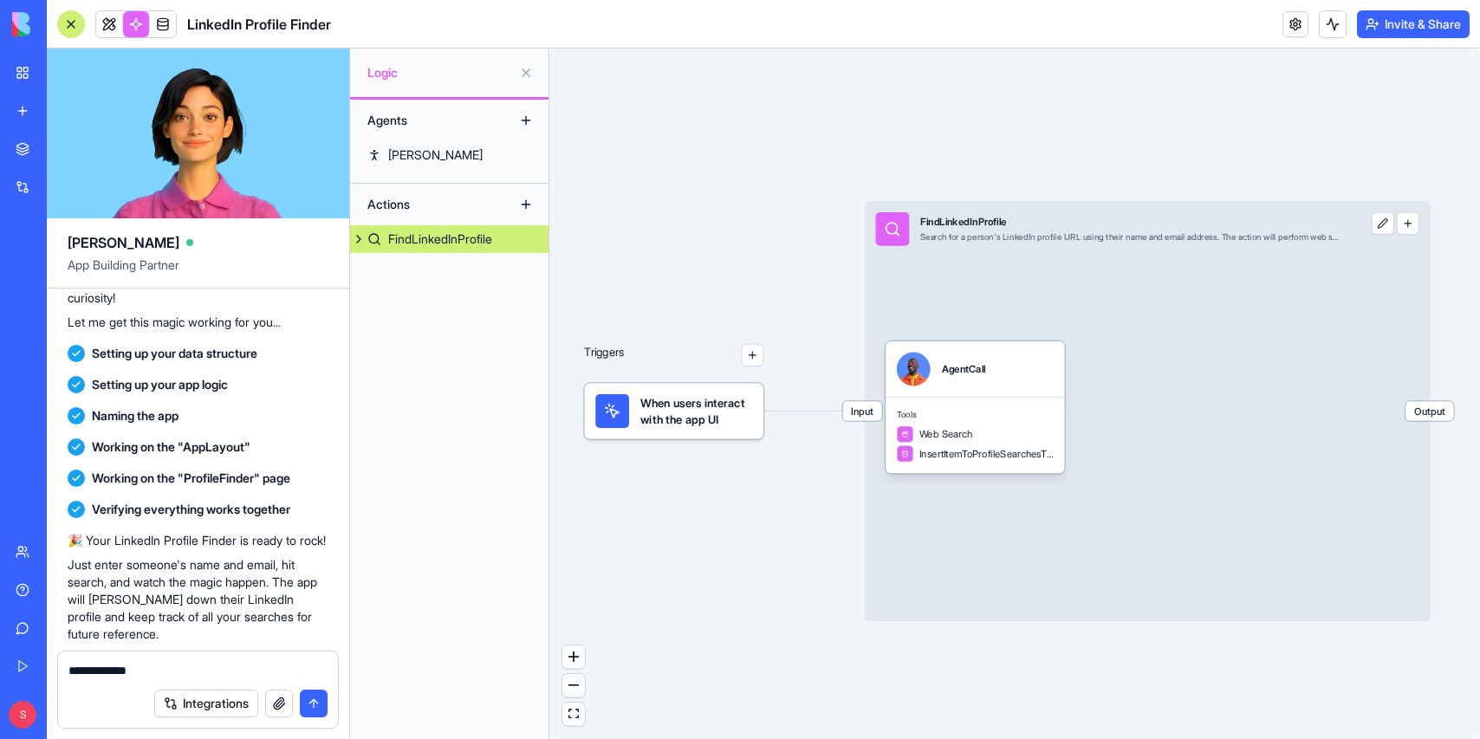
scroll to position [0, 0]
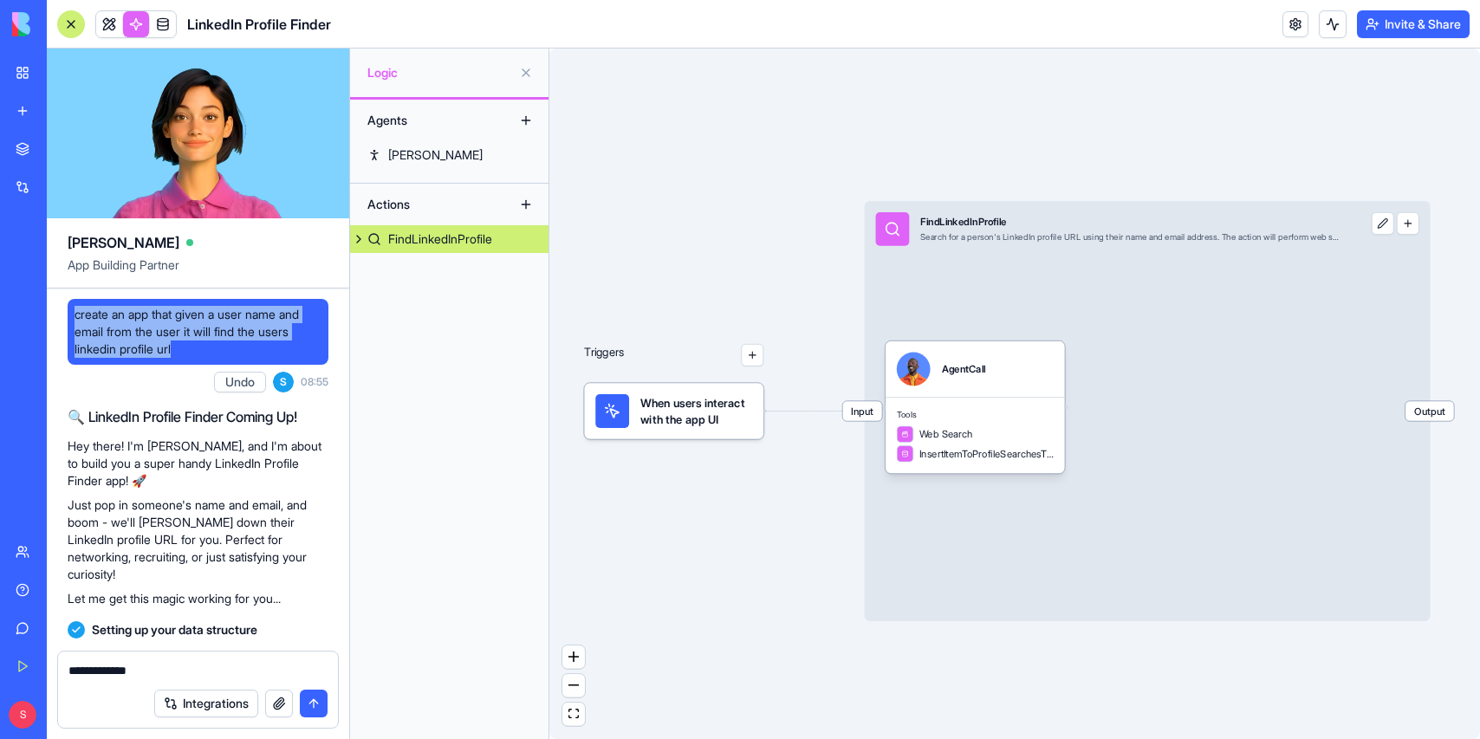
drag, startPoint x: 75, startPoint y: 315, endPoint x: 212, endPoint y: 345, distance: 140.0
click at [212, 345] on span "create an app that given a user name and email from the user it will find the u…" at bounding box center [198, 332] width 247 height 52
copy span "create an app that given a user name and email from the user it will find the u…"
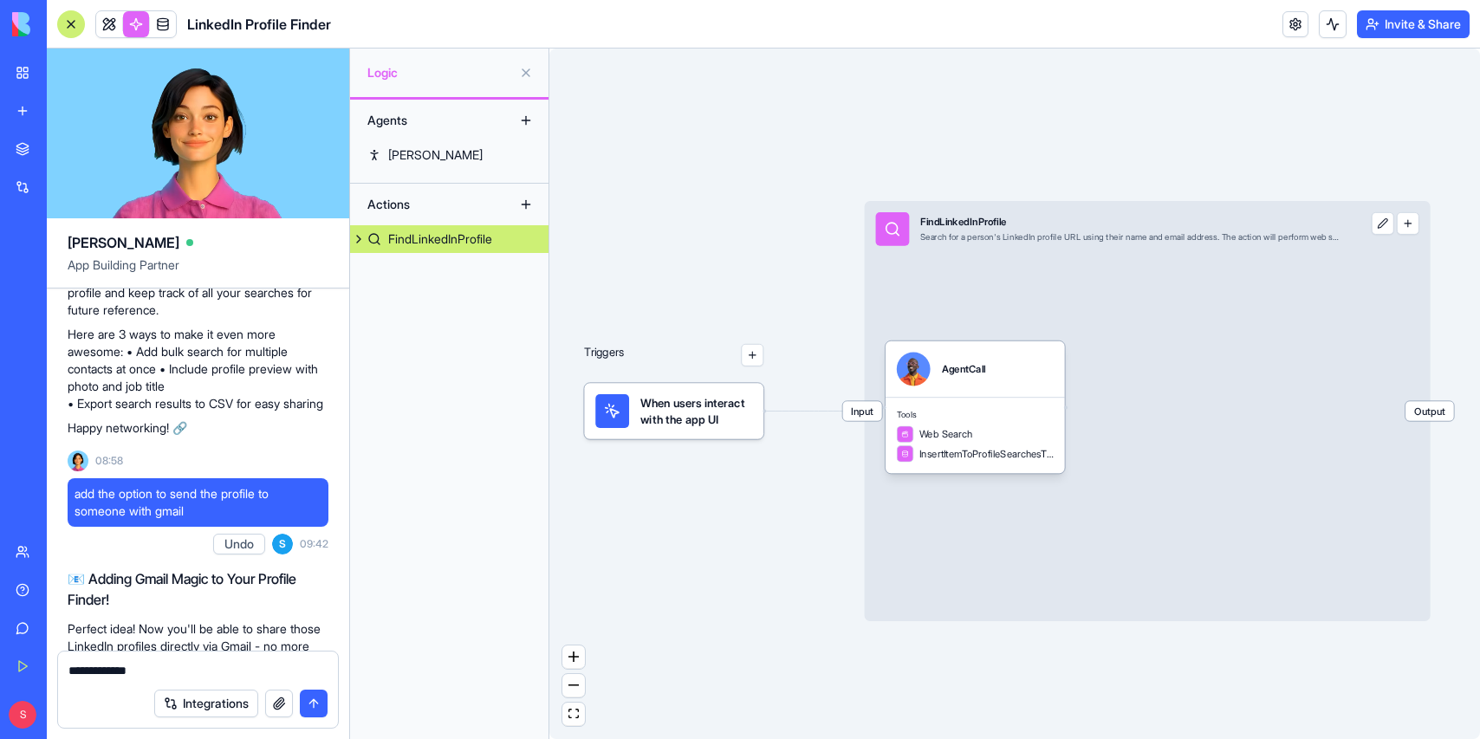
scroll to position [659, 0]
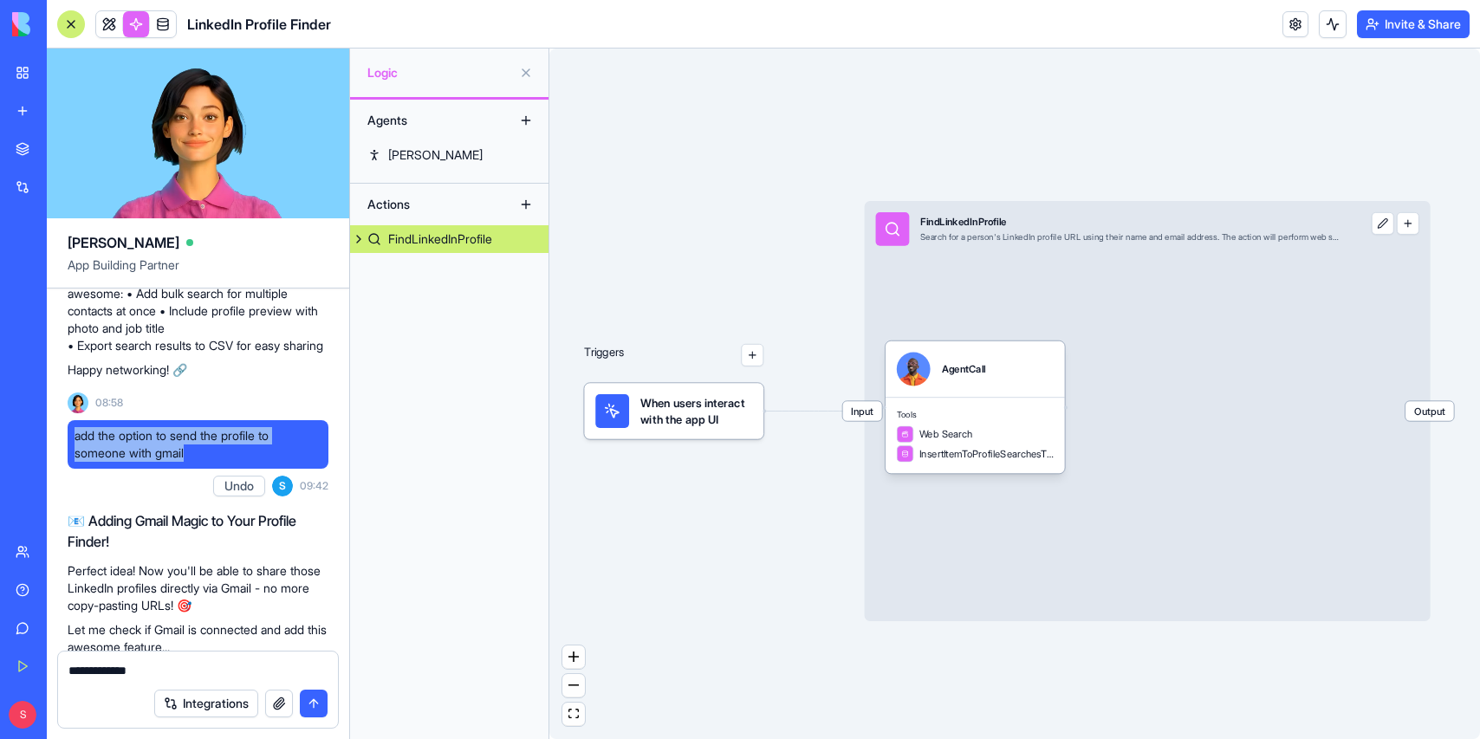
drag, startPoint x: 75, startPoint y: 436, endPoint x: 201, endPoint y: 448, distance: 126.2
click at [201, 448] on span "add the option to send the profile to someone with gmail" at bounding box center [198, 444] width 247 height 35
copy span "add the option to send the profile to someone with gmail"
click at [257, 393] on div "🎉 Your LinkedIn Profile Finder is ready to rock! Just enter someone's name and …" at bounding box center [198, 281] width 261 height 277
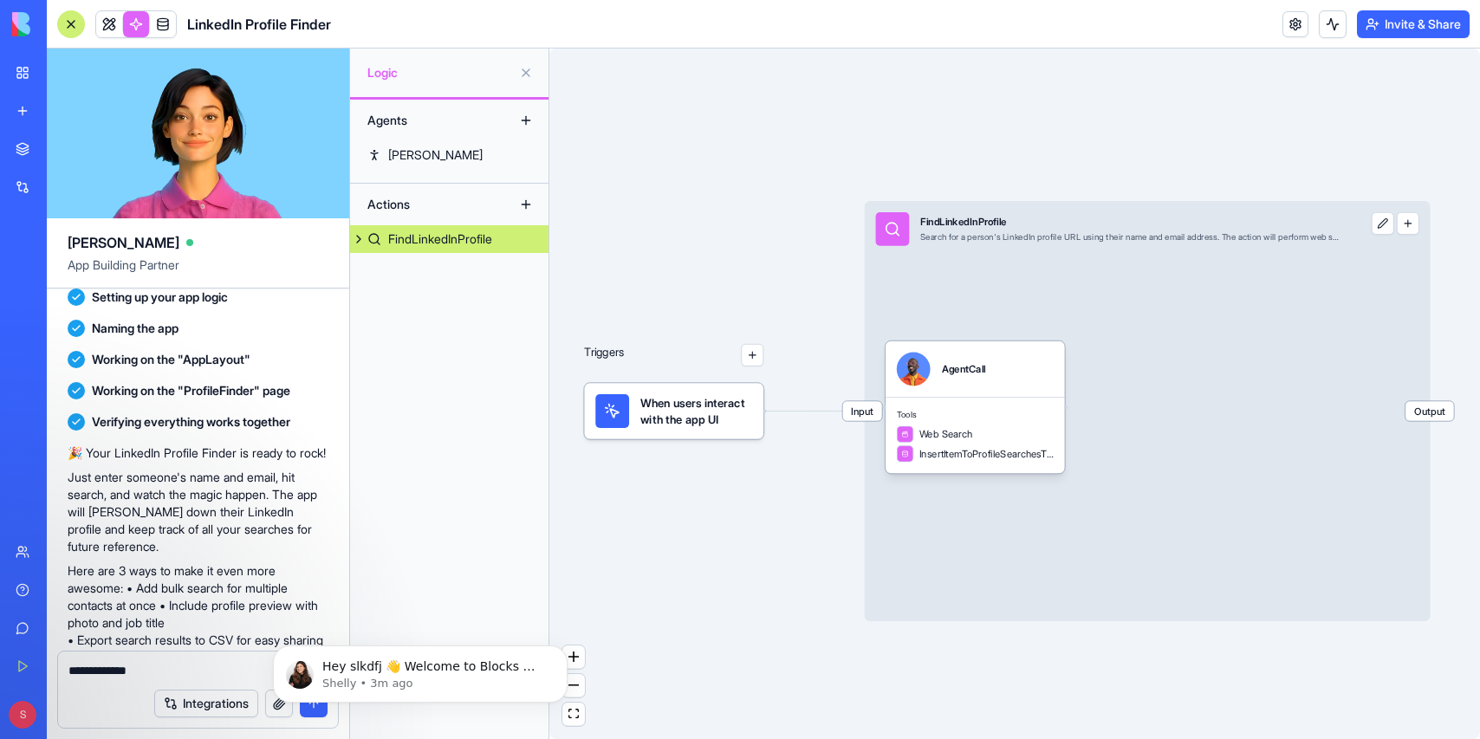
scroll to position [348, 0]
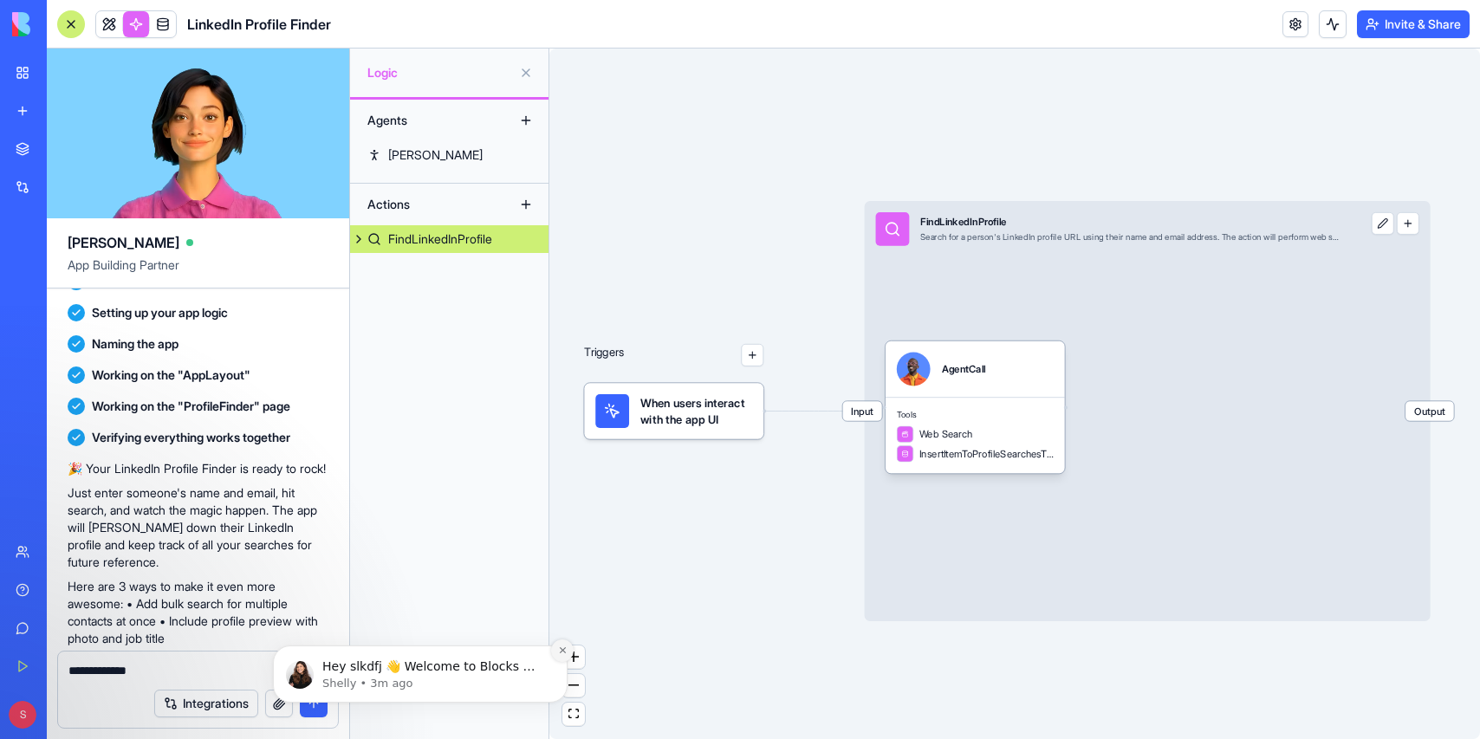
click at [559, 647] on icon "Dismiss notification" at bounding box center [563, 651] width 10 height 10
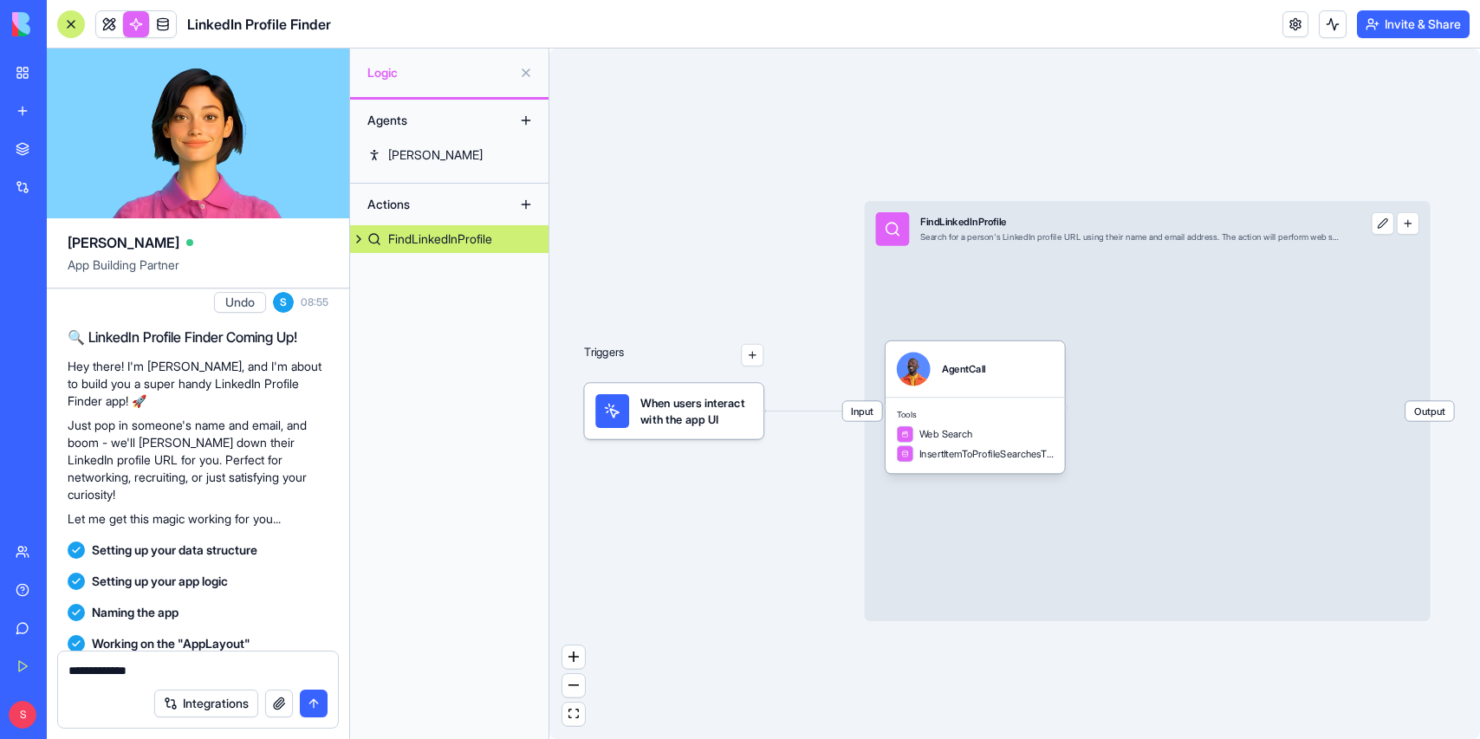
scroll to position [78, 0]
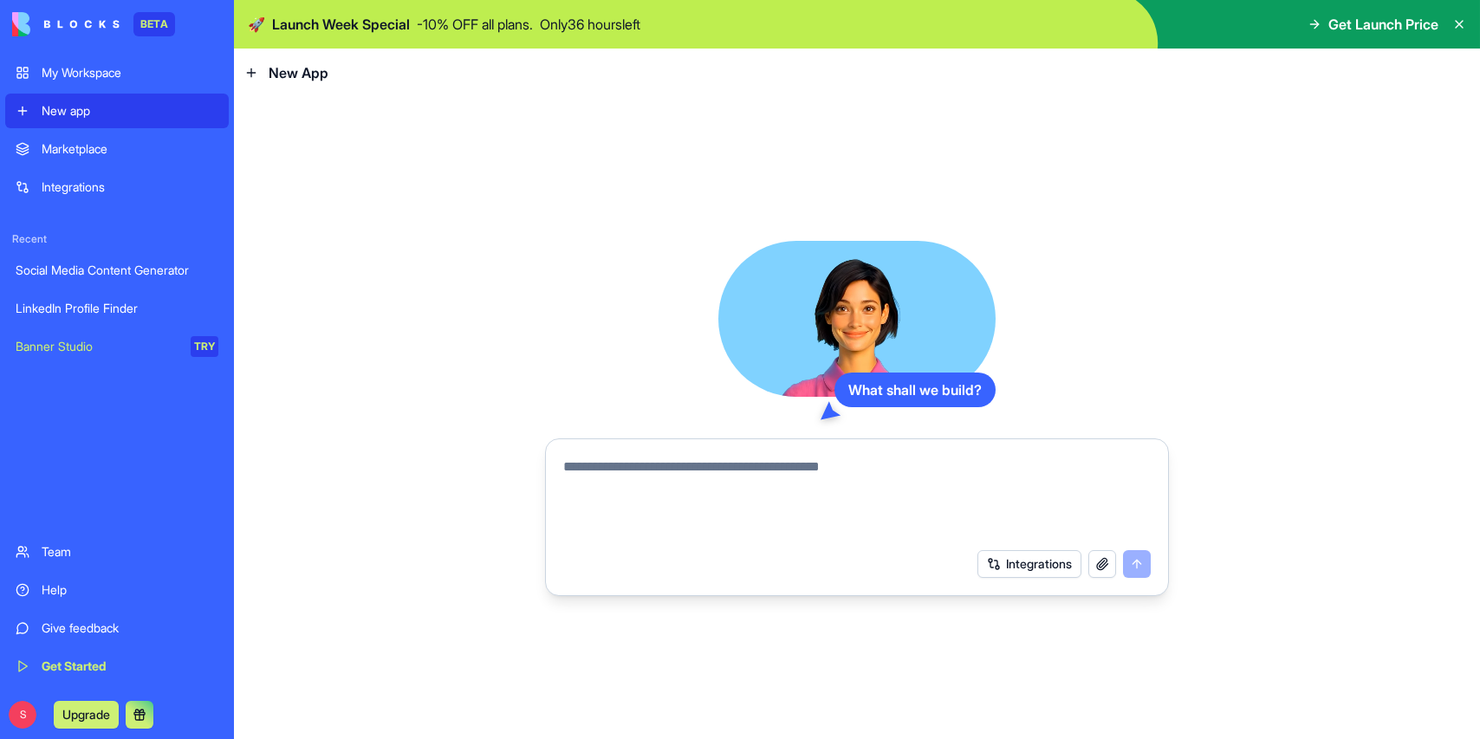
click at [730, 479] on textarea at bounding box center [857, 498] width 588 height 83
type textarea "**********"
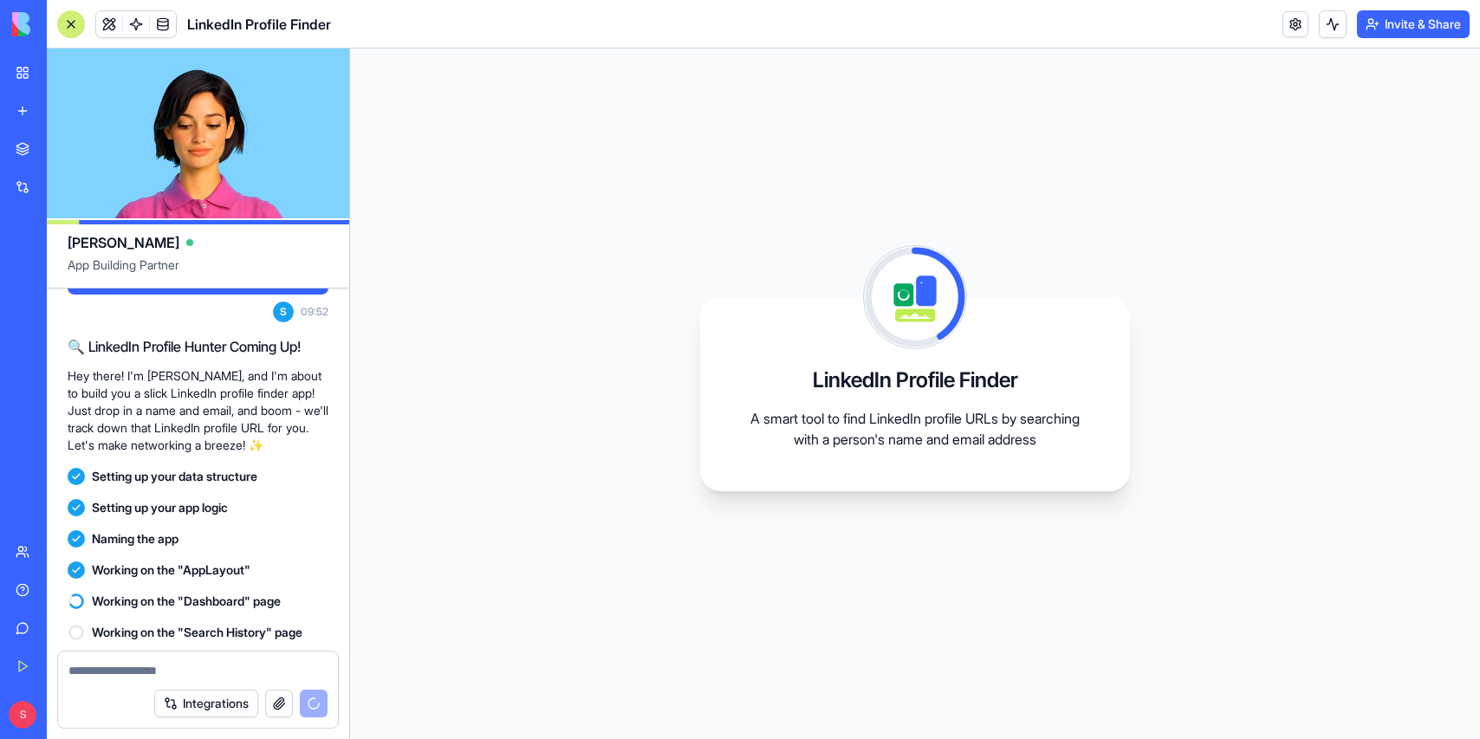
scroll to position [106, 0]
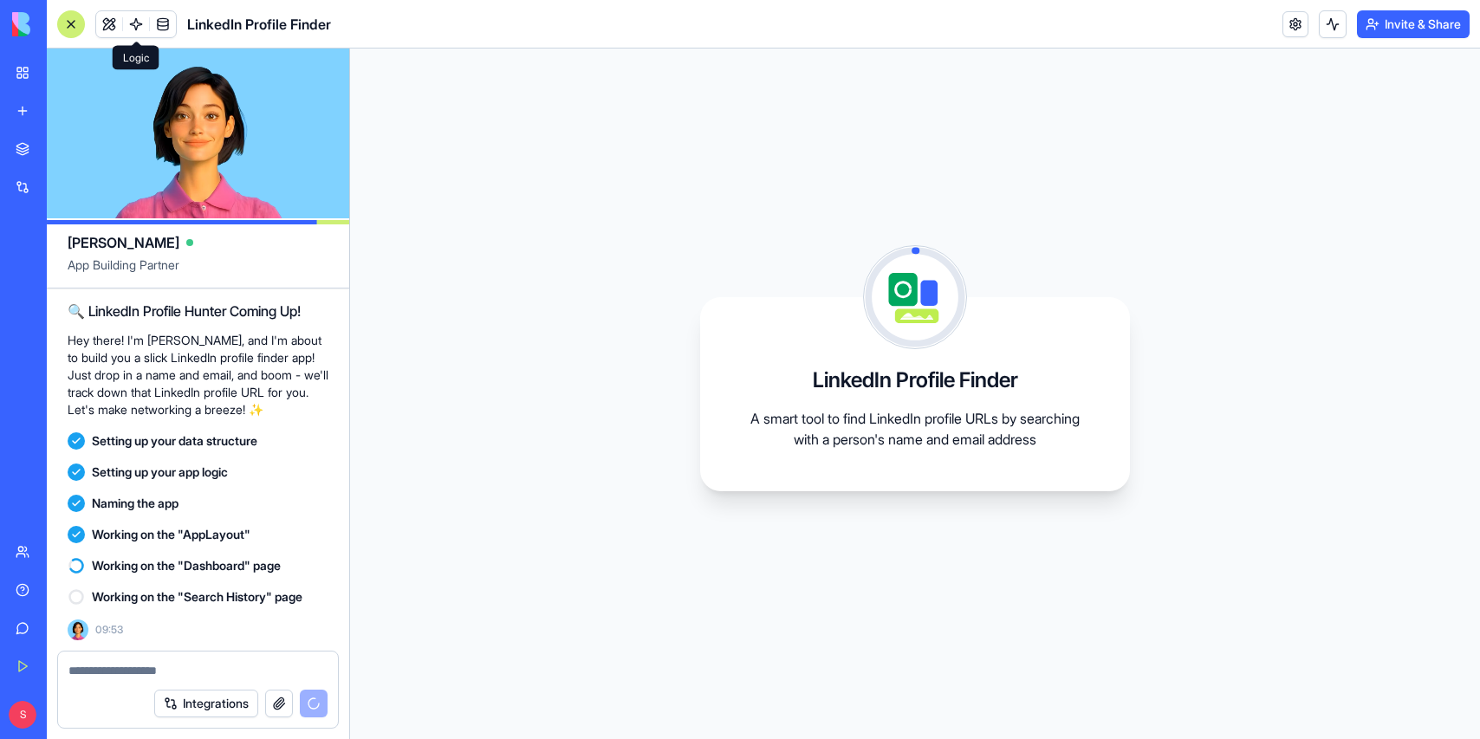
click at [133, 20] on span at bounding box center [136, 24] width 49 height 49
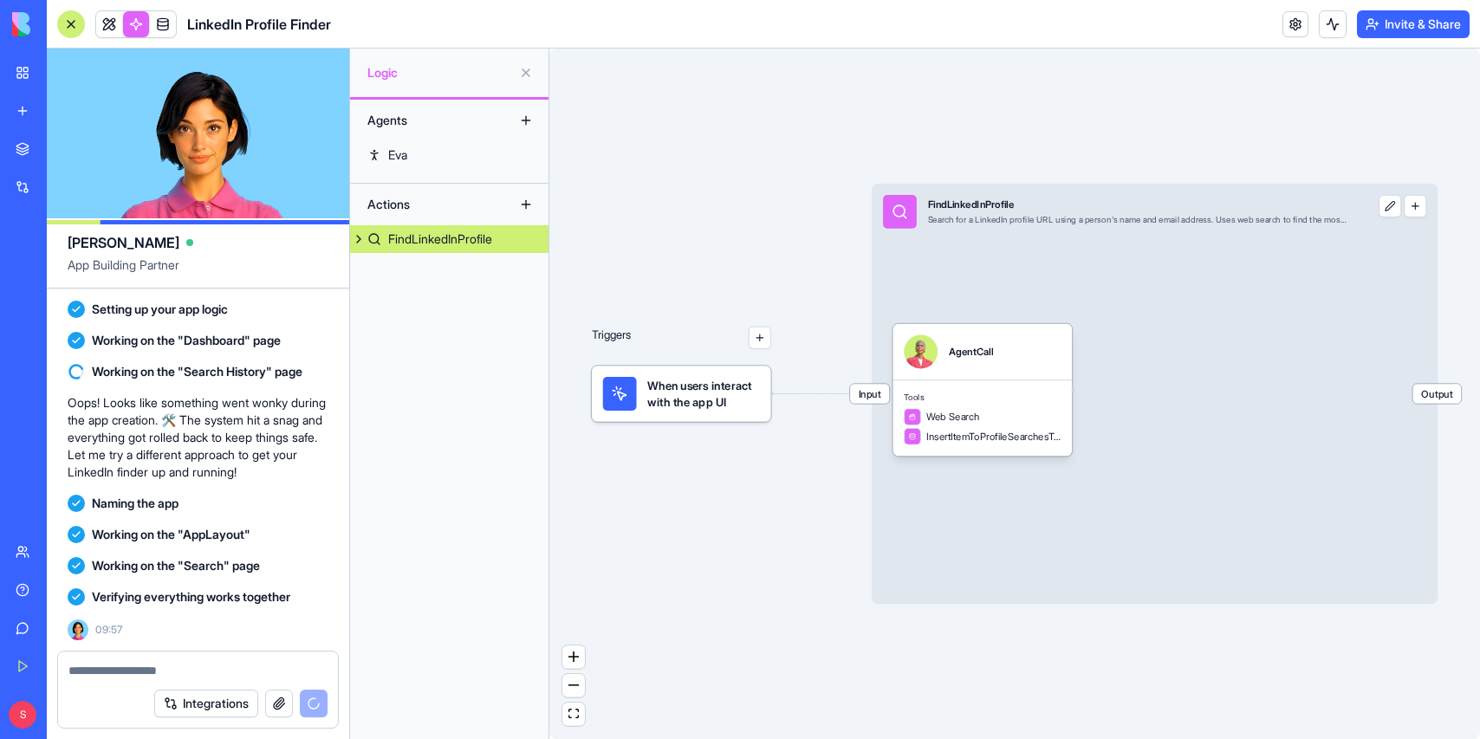
scroll to position [463, 0]
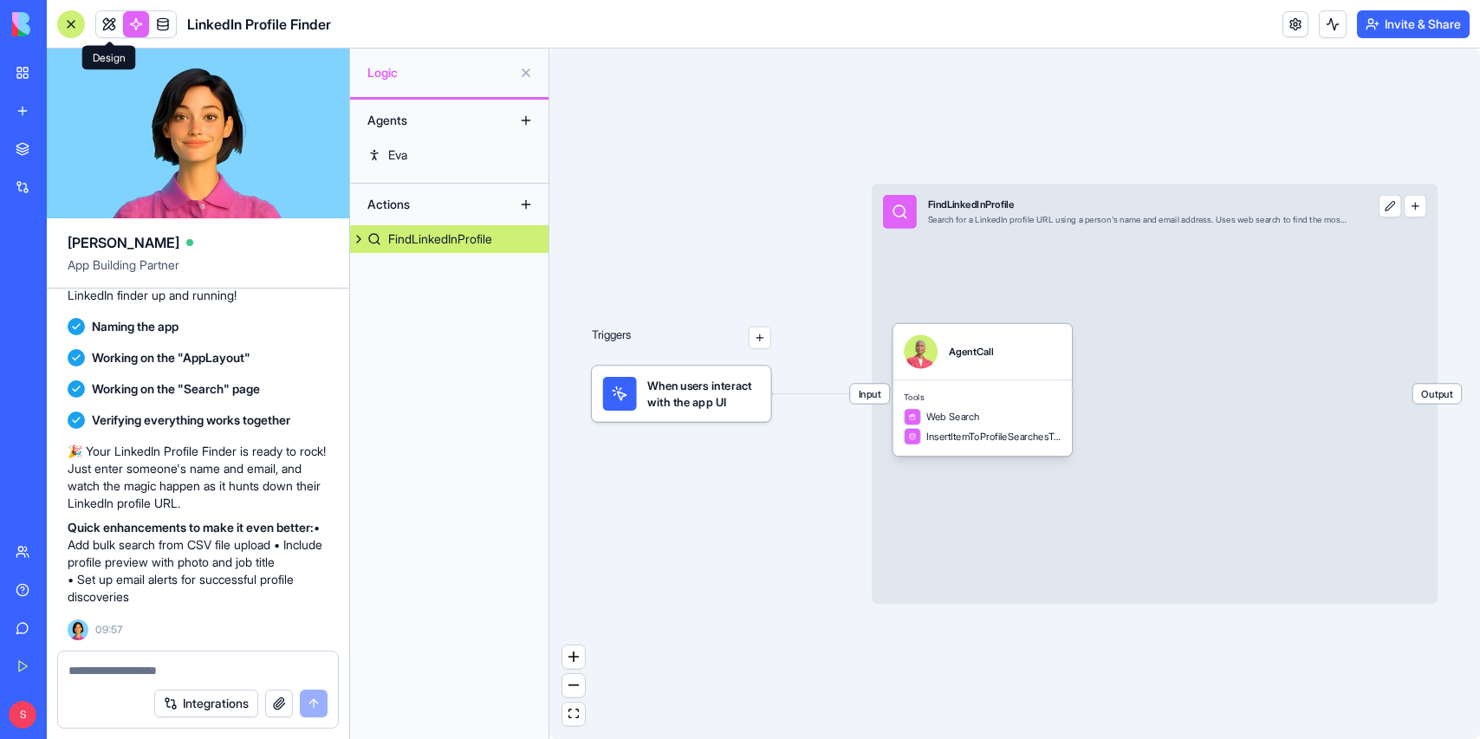
click at [115, 19] on span at bounding box center [109, 24] width 49 height 49
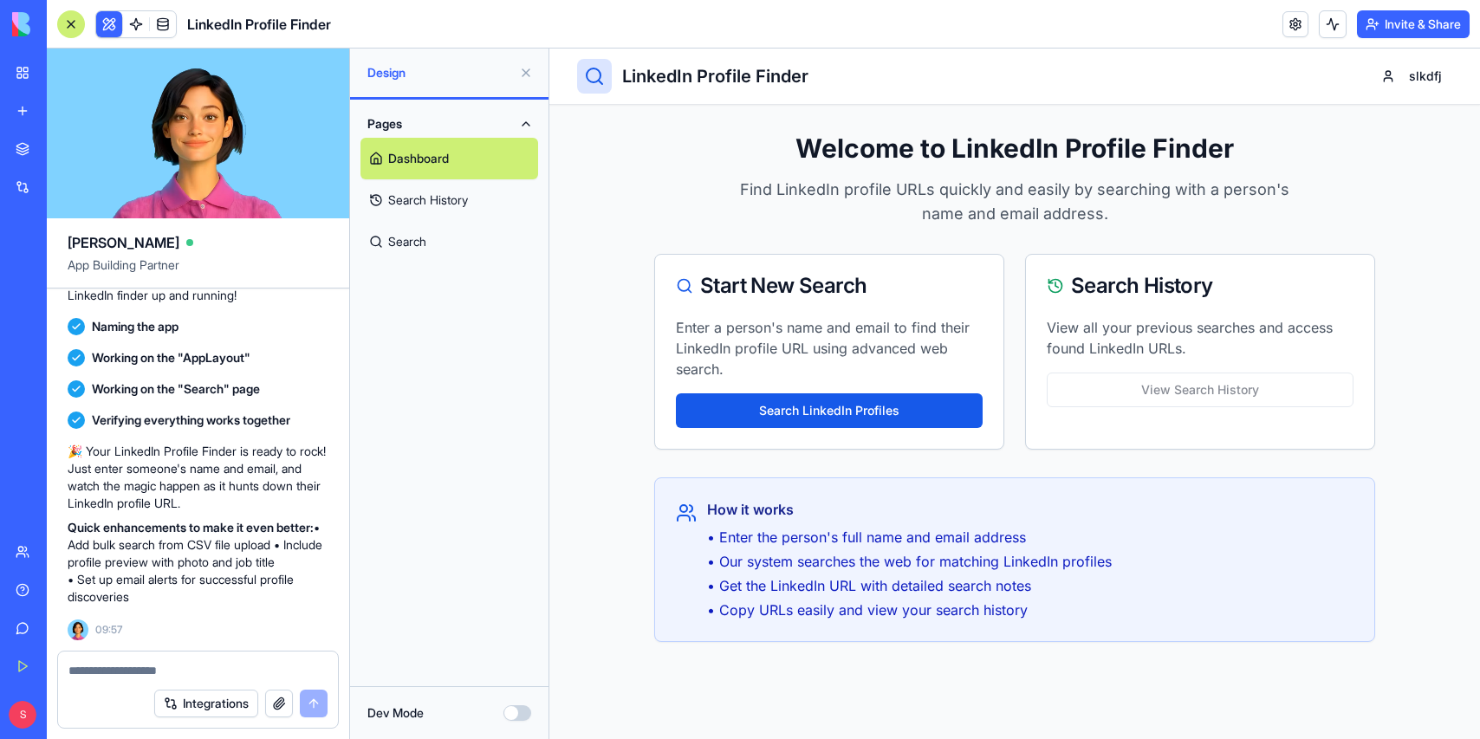
click at [162, 673] on textarea at bounding box center [197, 670] width 259 height 17
paste textarea "**********"
type textarea "**********"
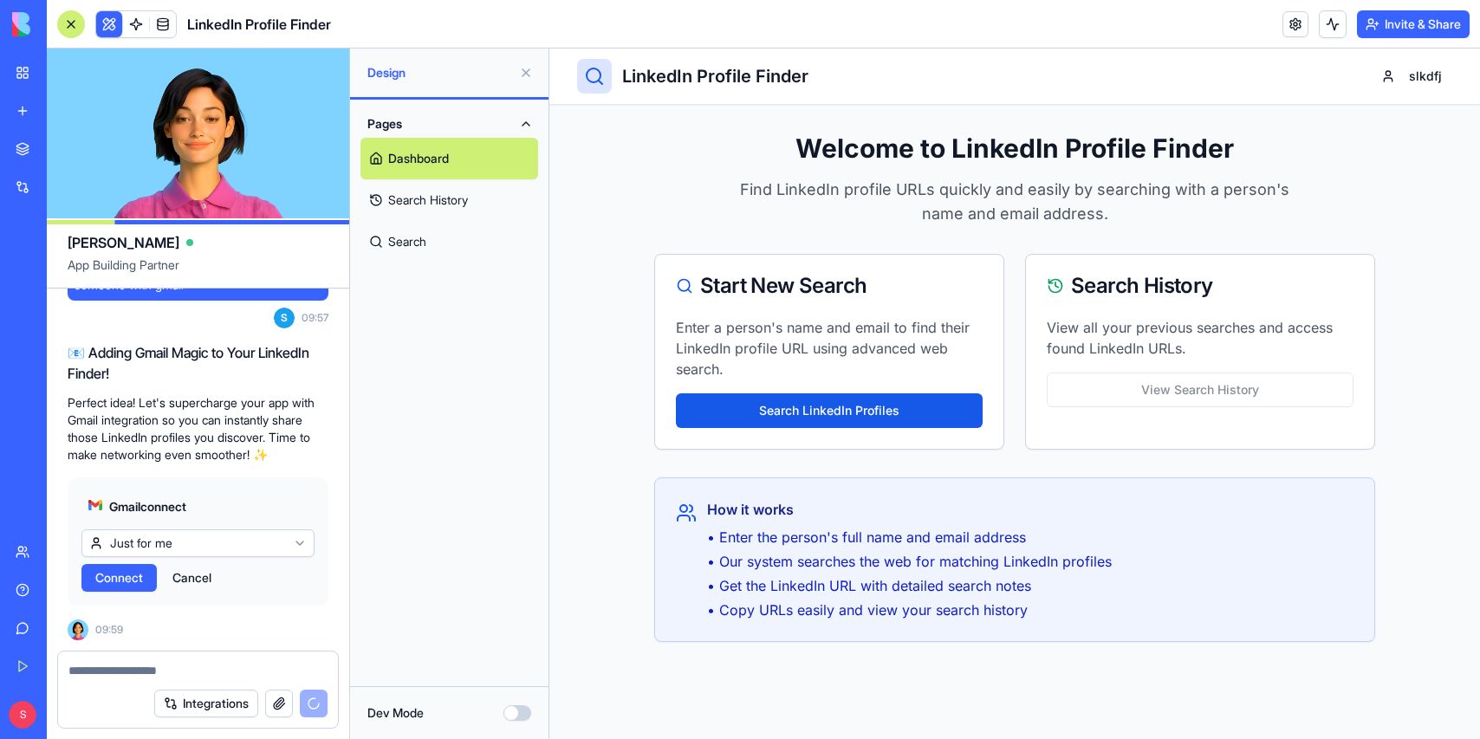
scroll to position [1017, 0]
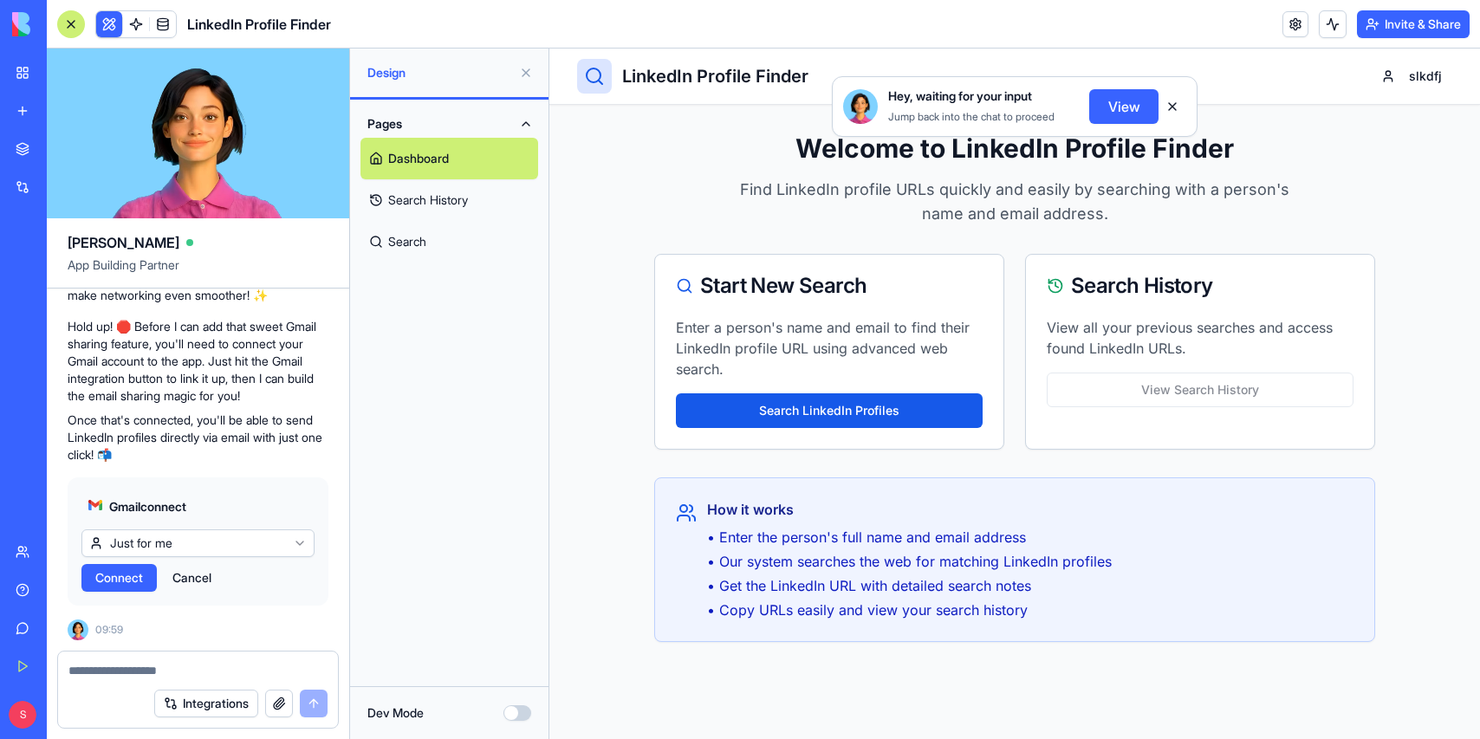
click at [119, 580] on span "Connect" at bounding box center [119, 577] width 48 height 17
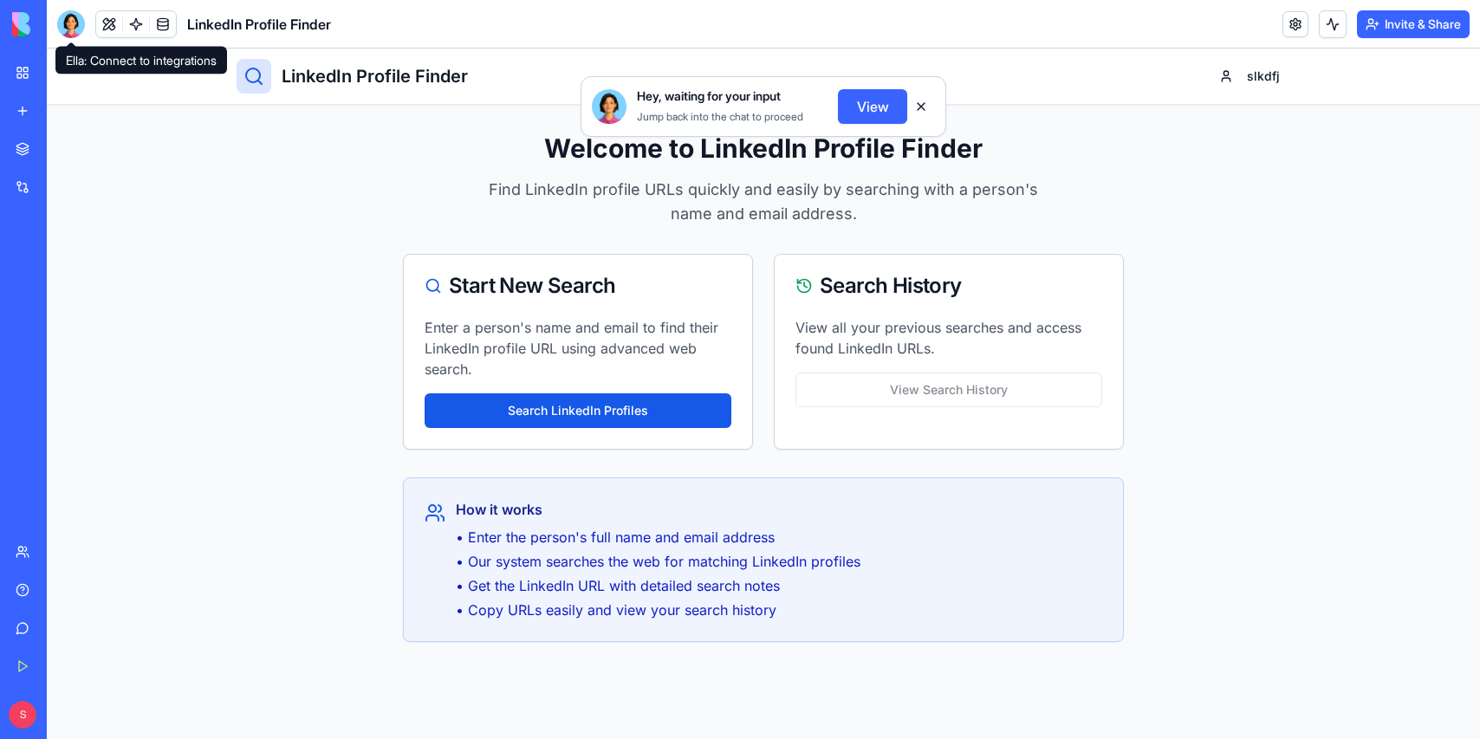
click at [67, 24] on div at bounding box center [71, 24] width 28 height 28
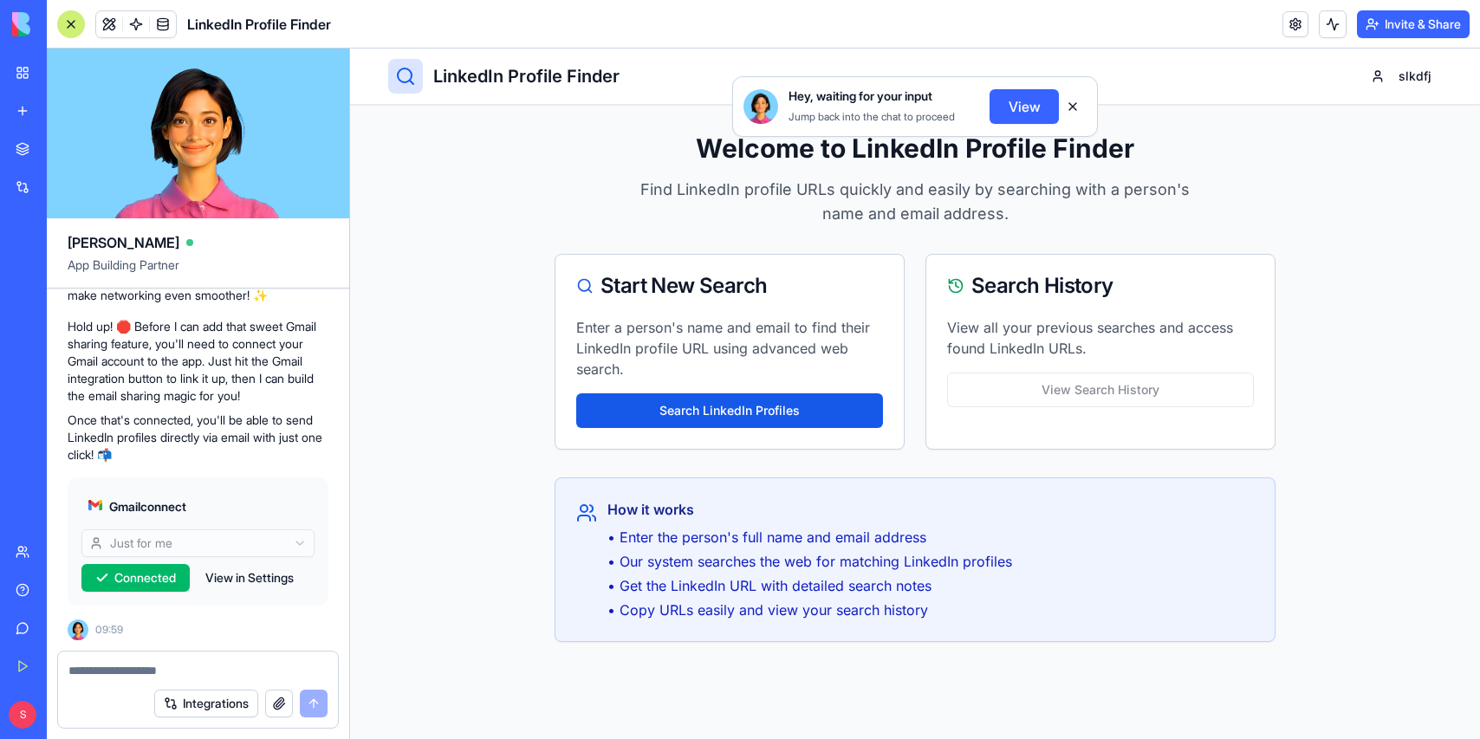
scroll to position [1017, 0]
click at [1039, 110] on button "View" at bounding box center [1024, 106] width 69 height 35
click at [1028, 109] on button "View" at bounding box center [1024, 106] width 69 height 35
click at [178, 678] on textarea at bounding box center [197, 670] width 259 height 17
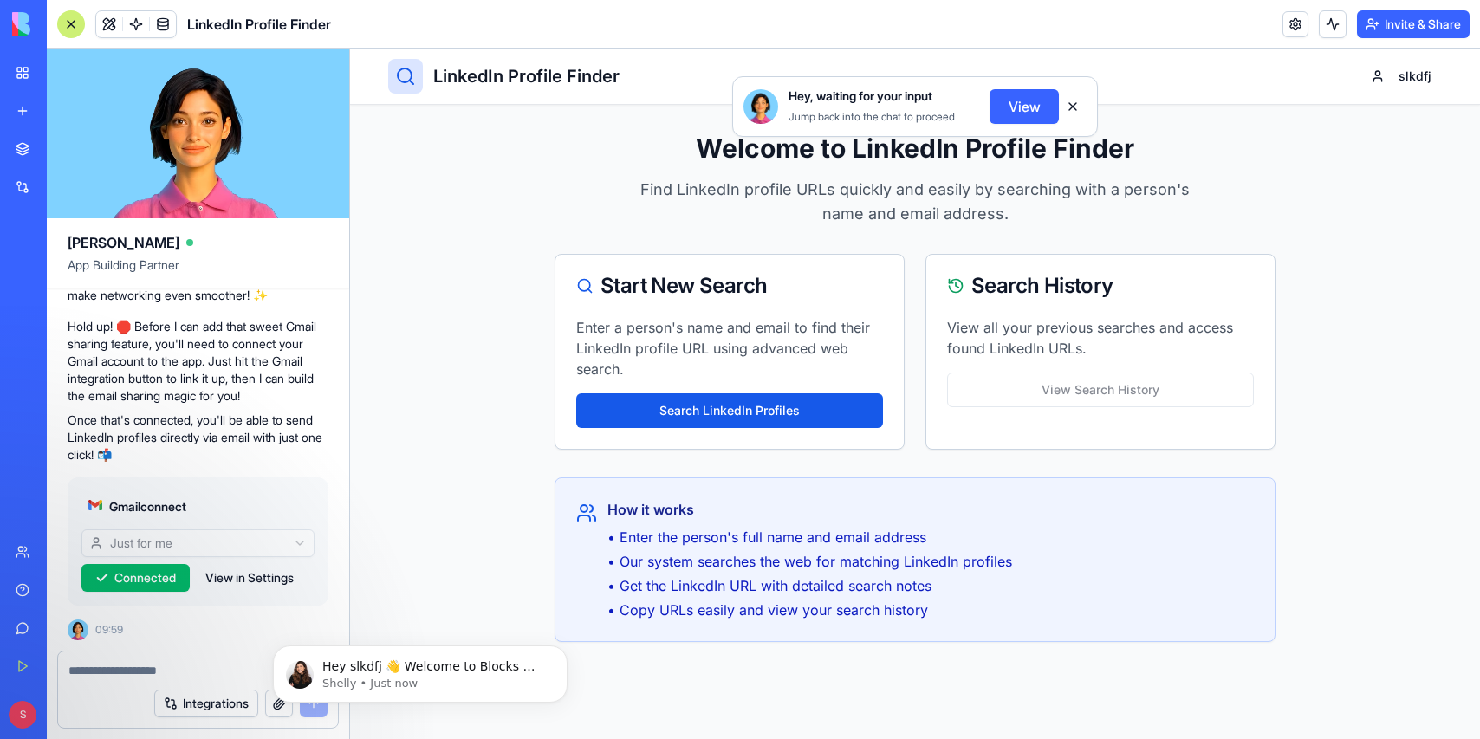
click at [1074, 103] on button at bounding box center [1073, 107] width 28 height 28
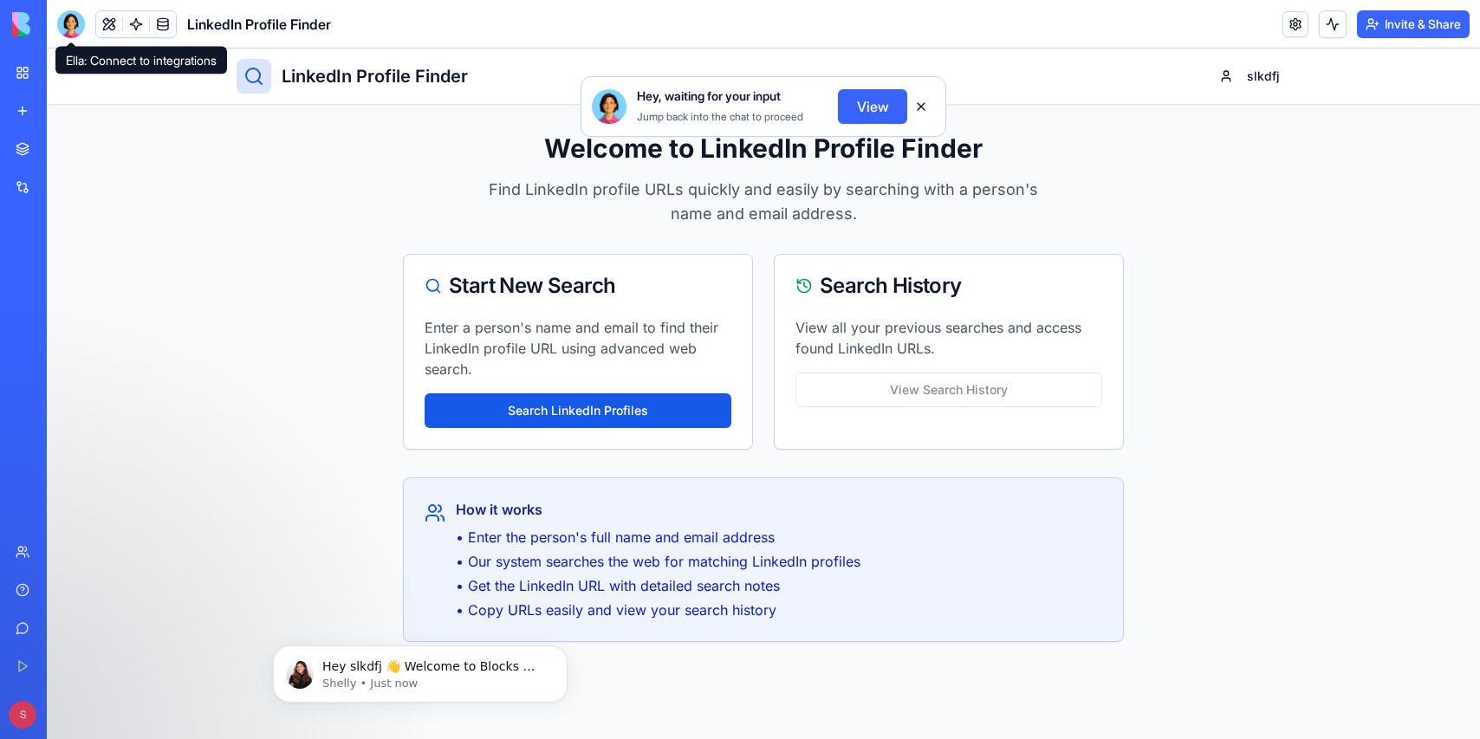
click at [68, 19] on div at bounding box center [71, 24] width 28 height 28
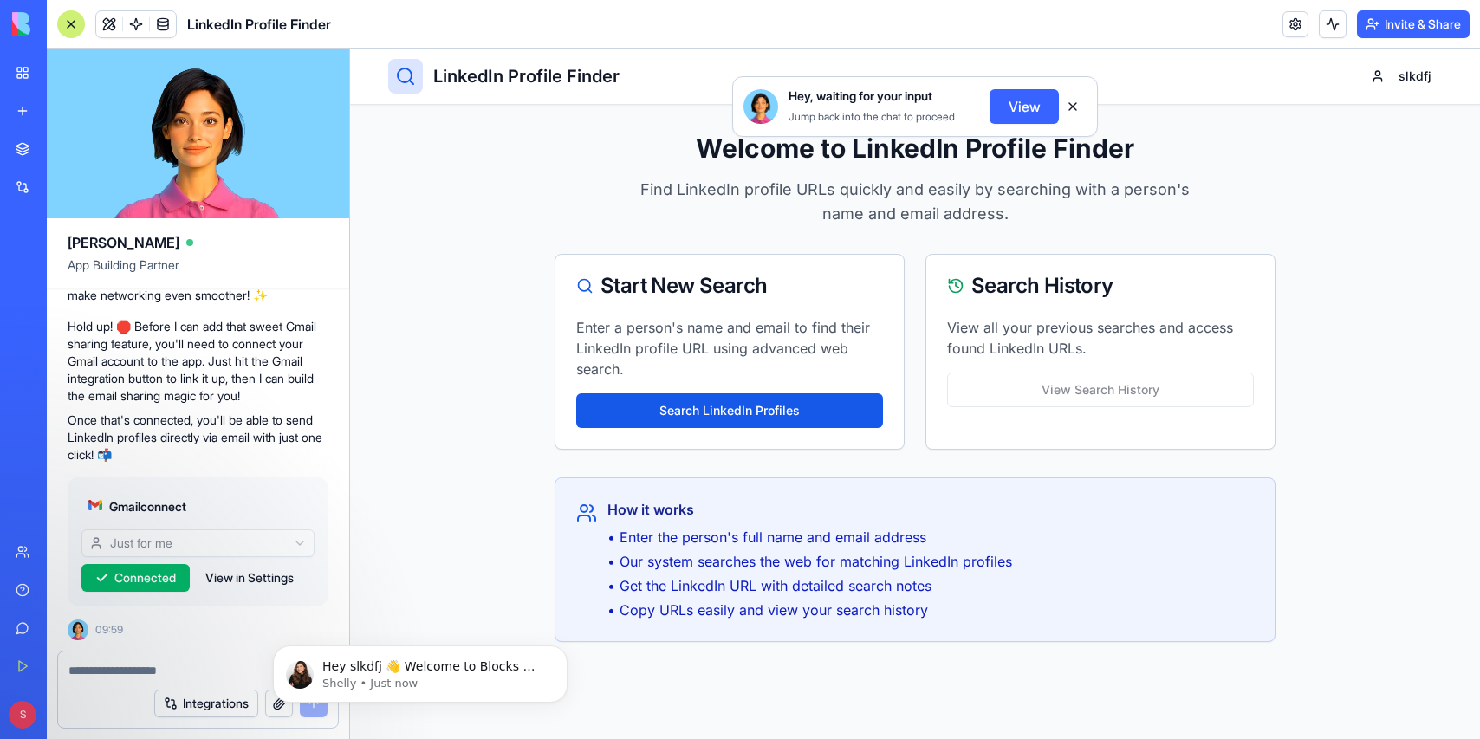
click at [1074, 107] on button at bounding box center [1073, 107] width 28 height 28
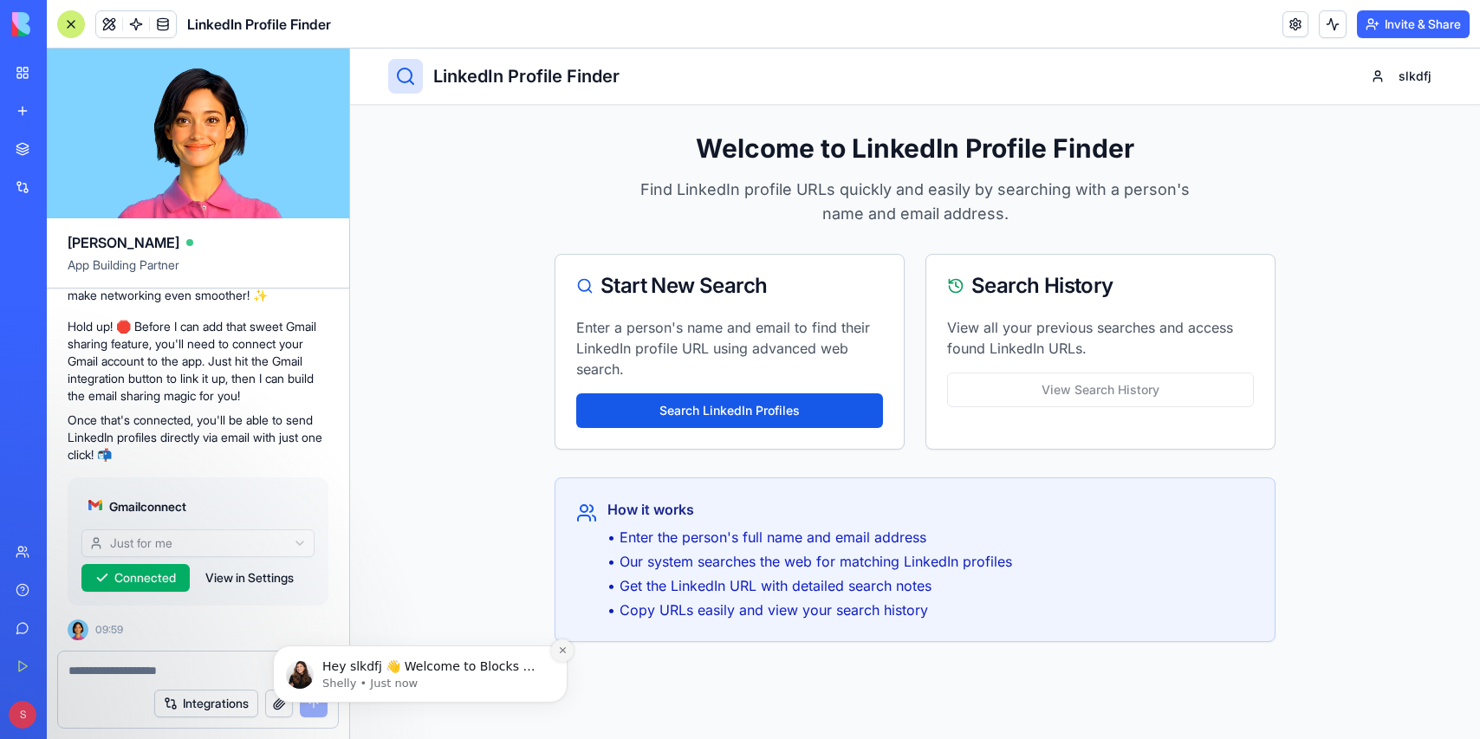
click at [563, 651] on icon "Dismiss notification" at bounding box center [563, 651] width 10 height 10
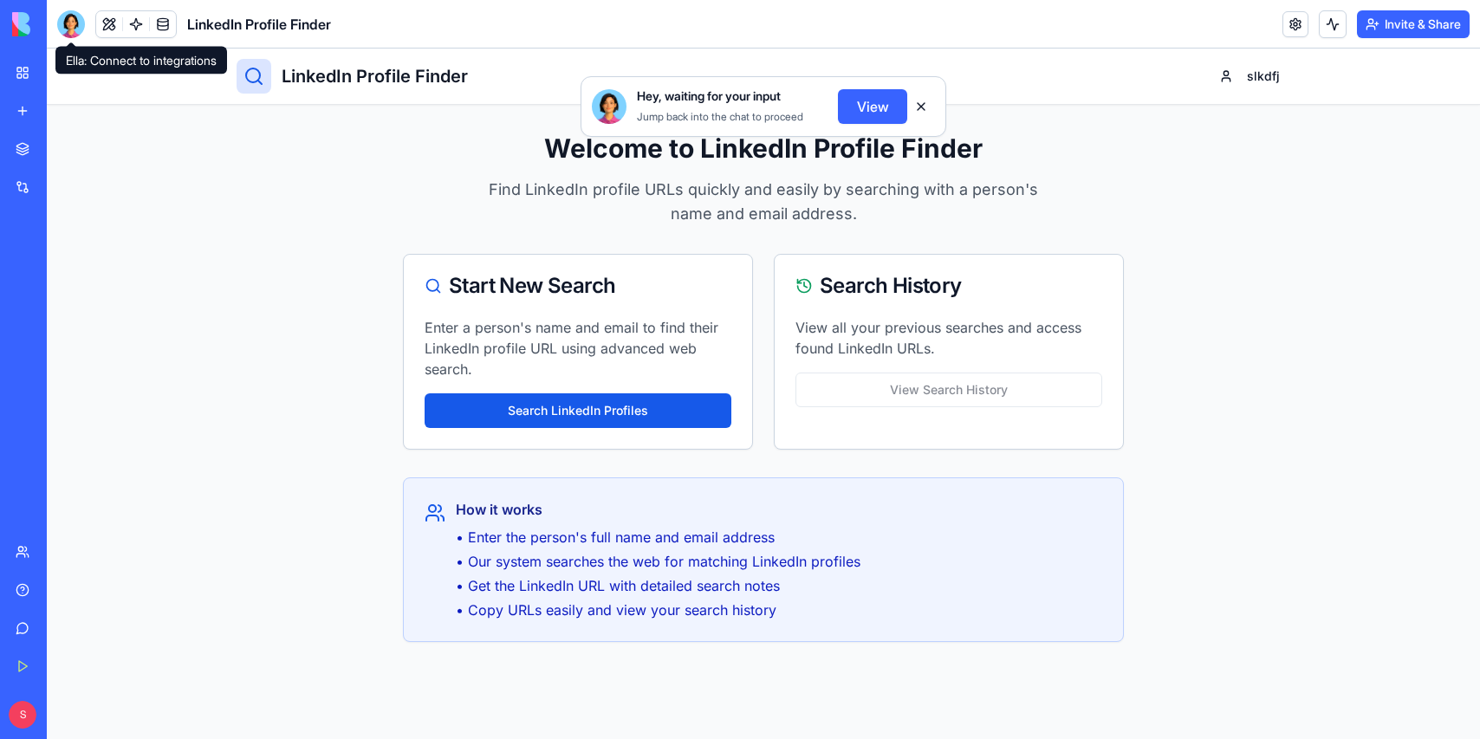
click at [75, 29] on div at bounding box center [71, 24] width 28 height 28
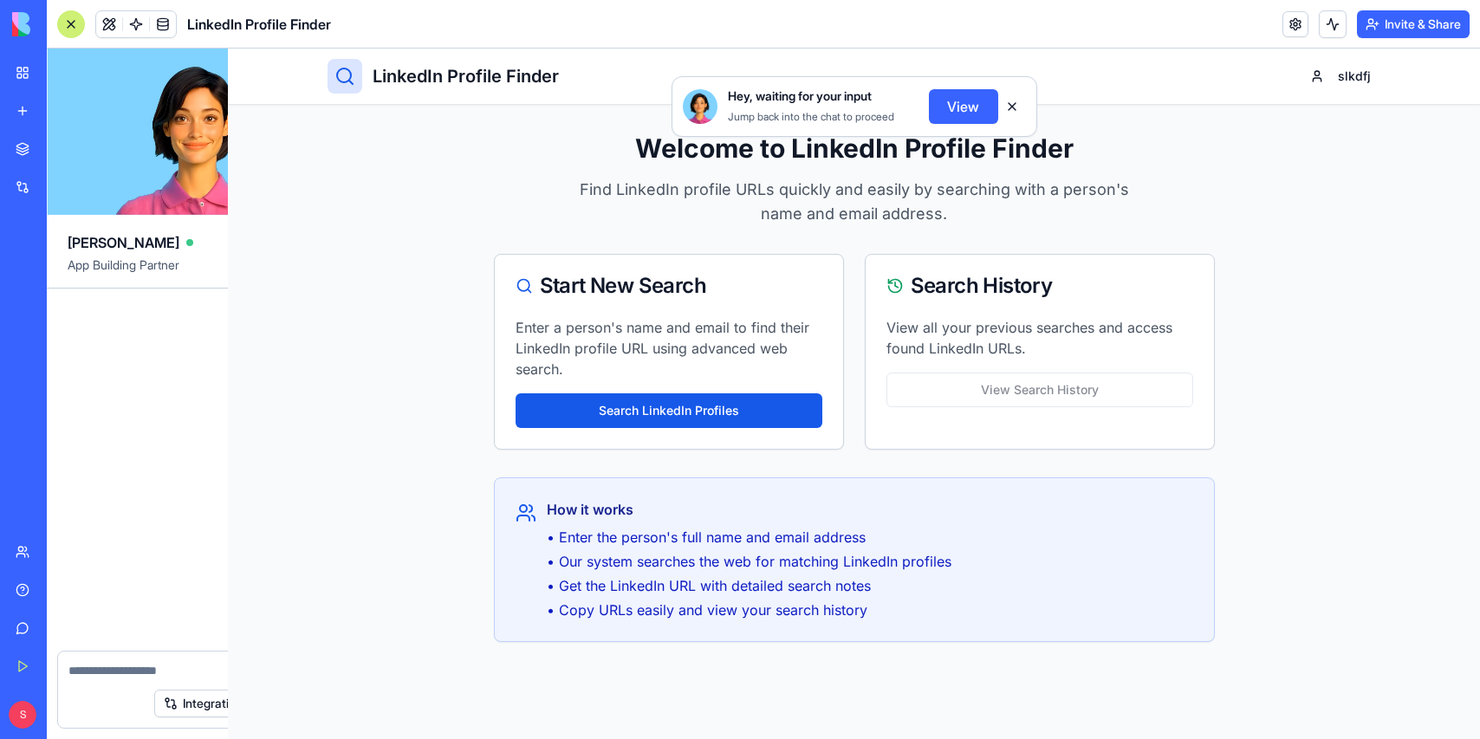
scroll to position [1017, 0]
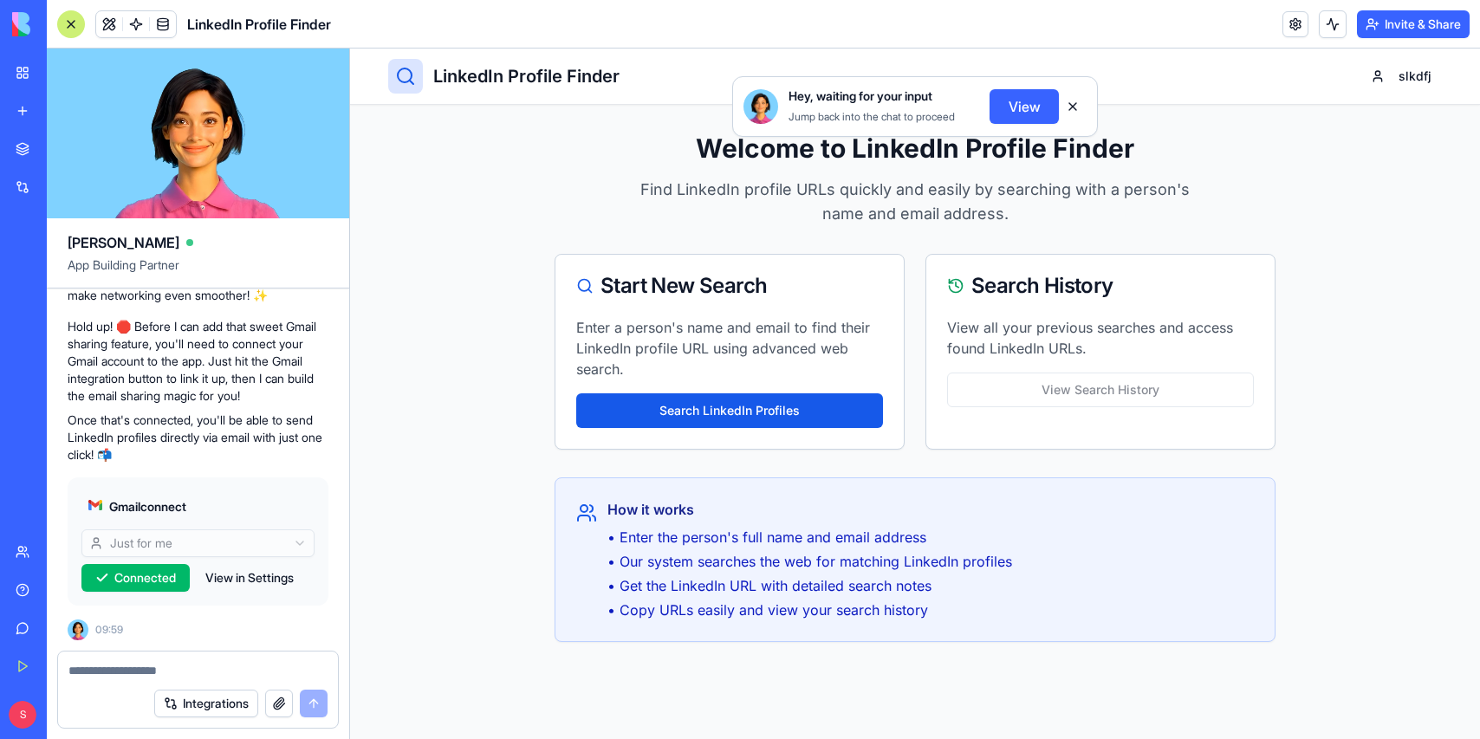
click at [1070, 106] on button at bounding box center [1073, 107] width 28 height 28
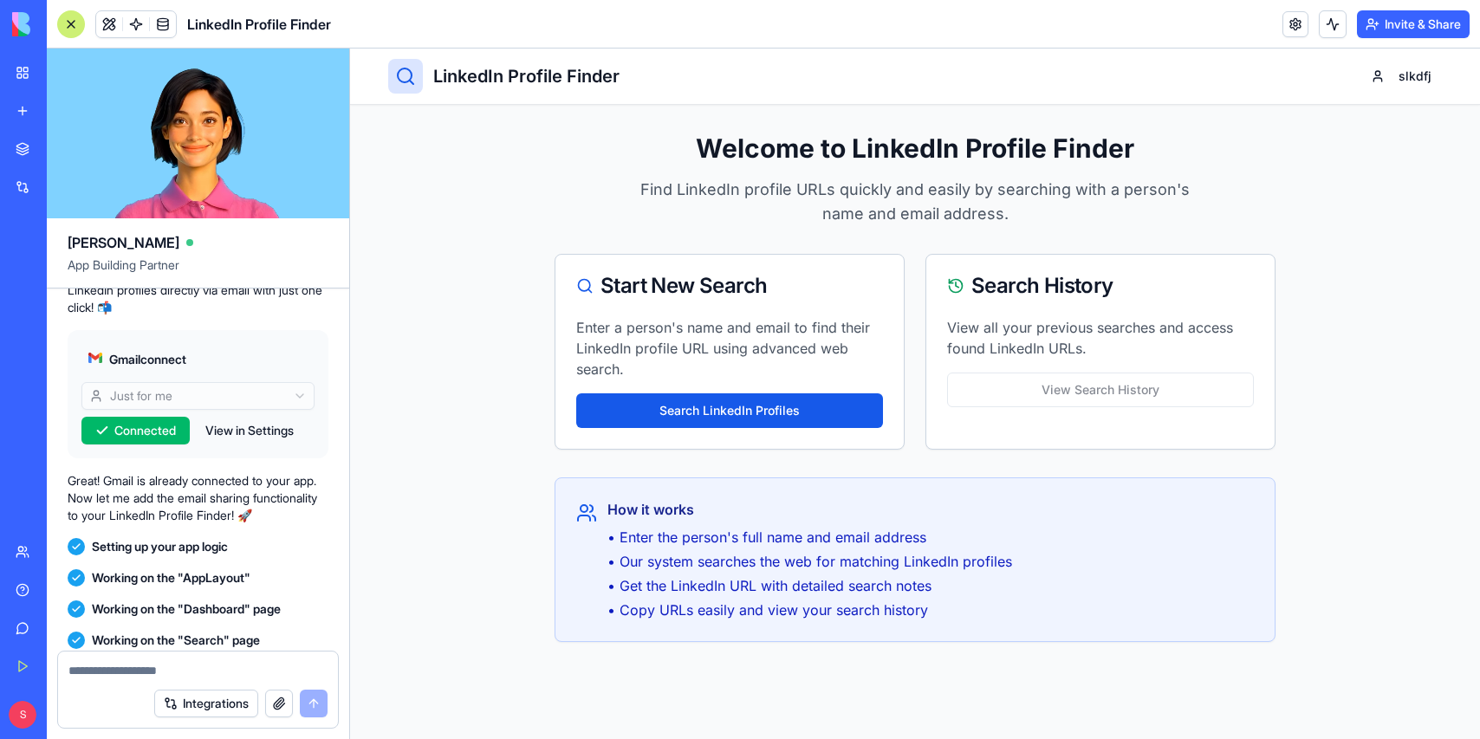
scroll to position [1019, 0]
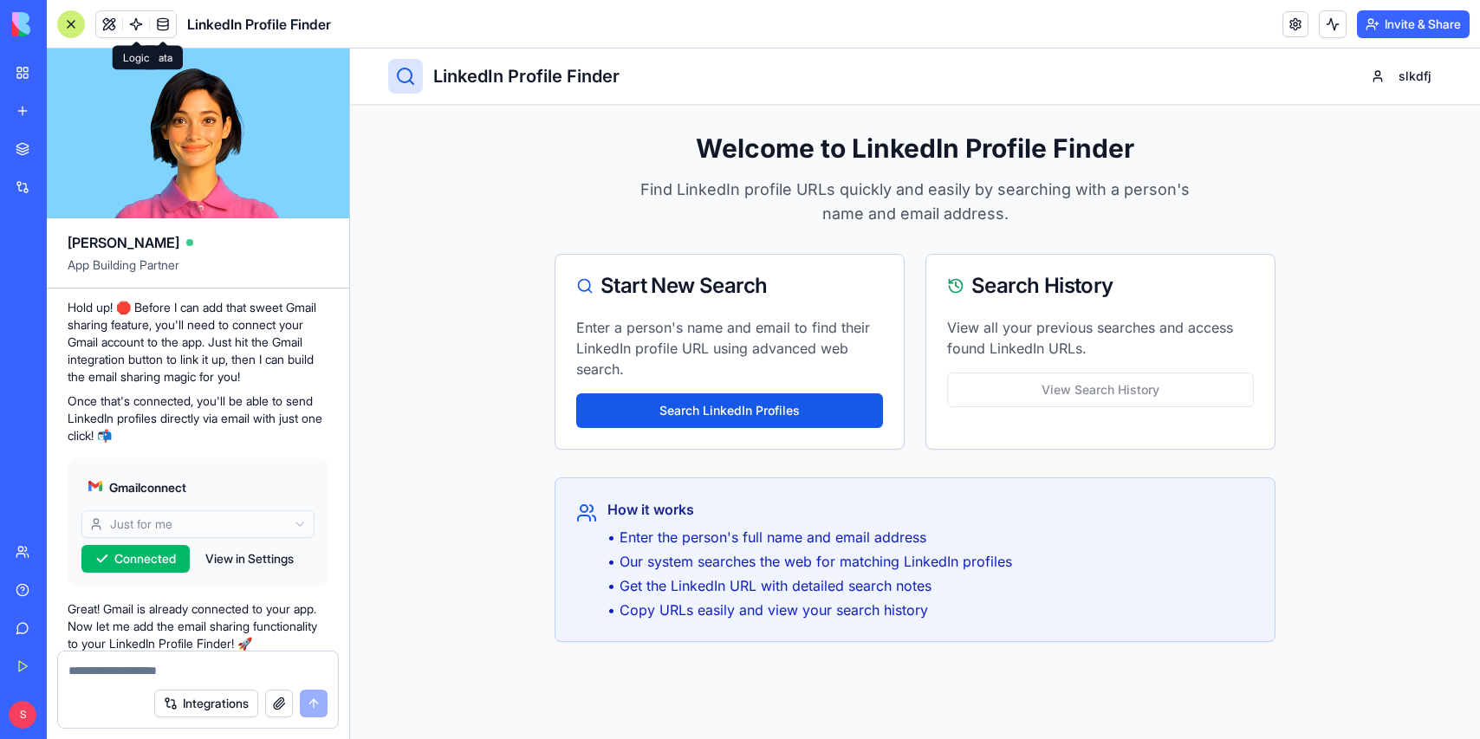
click at [142, 16] on span at bounding box center [136, 24] width 49 height 49
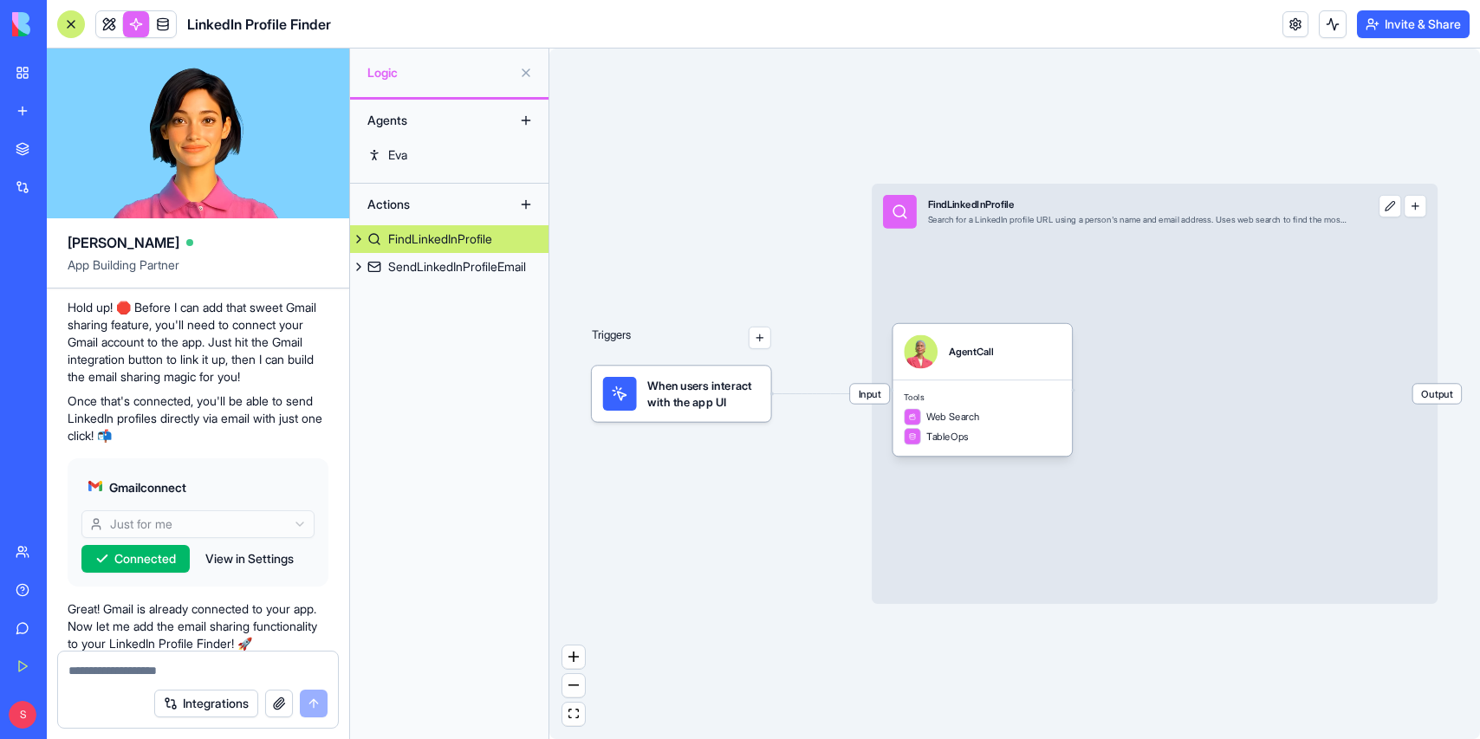
click at [440, 234] on div "FindLinkedInProfile" at bounding box center [440, 238] width 104 height 17
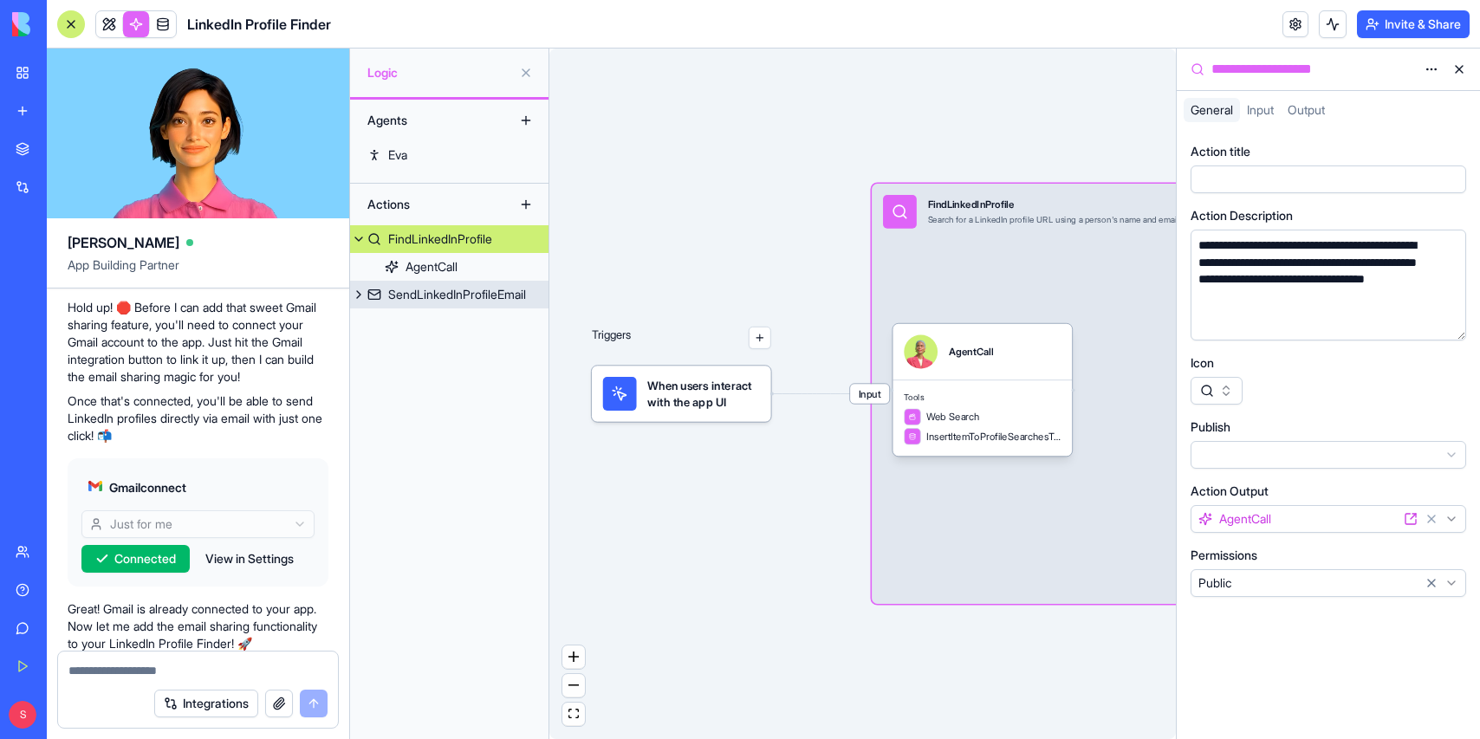
click at [425, 295] on div "SendLinkedInProfileEmail" at bounding box center [457, 294] width 138 height 17
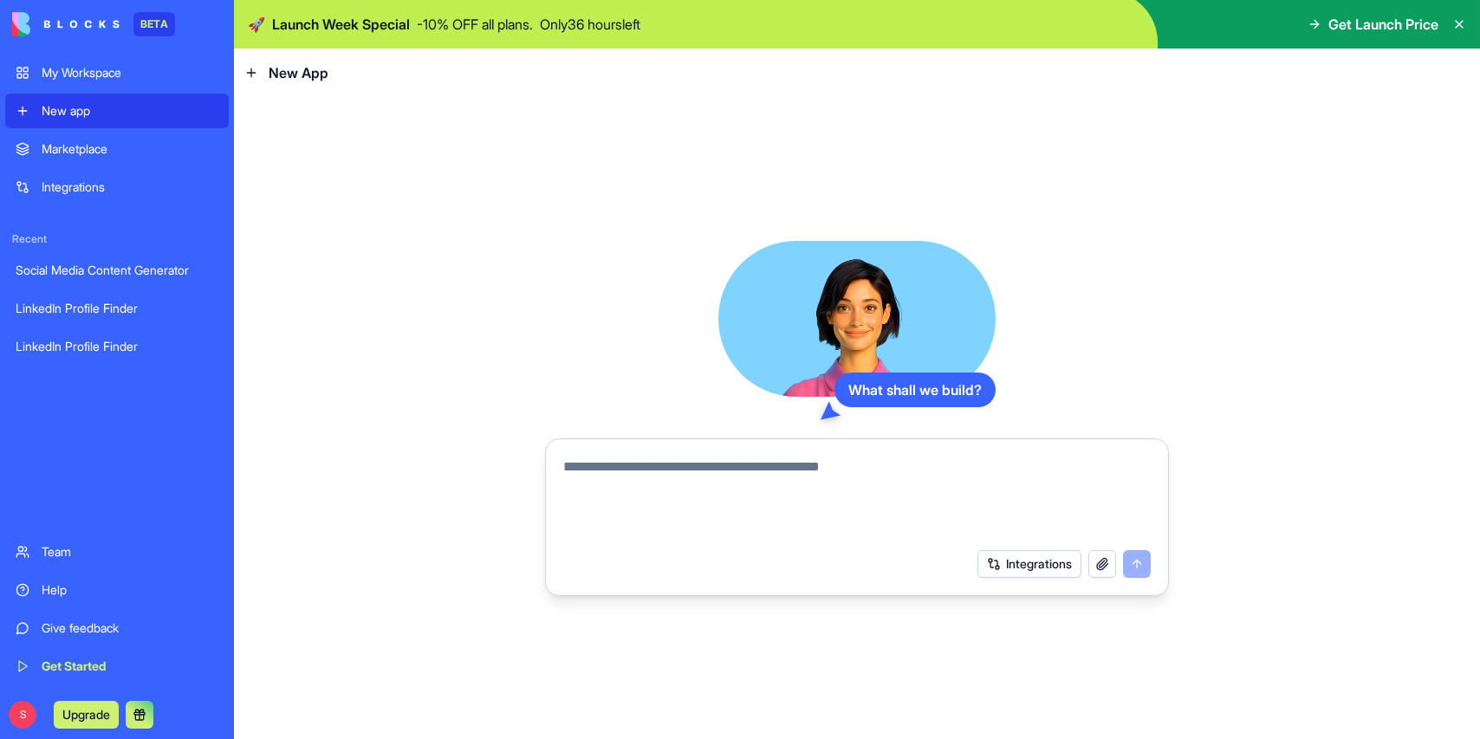
click at [664, 477] on textarea at bounding box center [857, 498] width 588 height 83
type textarea "**********"
